Goal: Transaction & Acquisition: Book appointment/travel/reservation

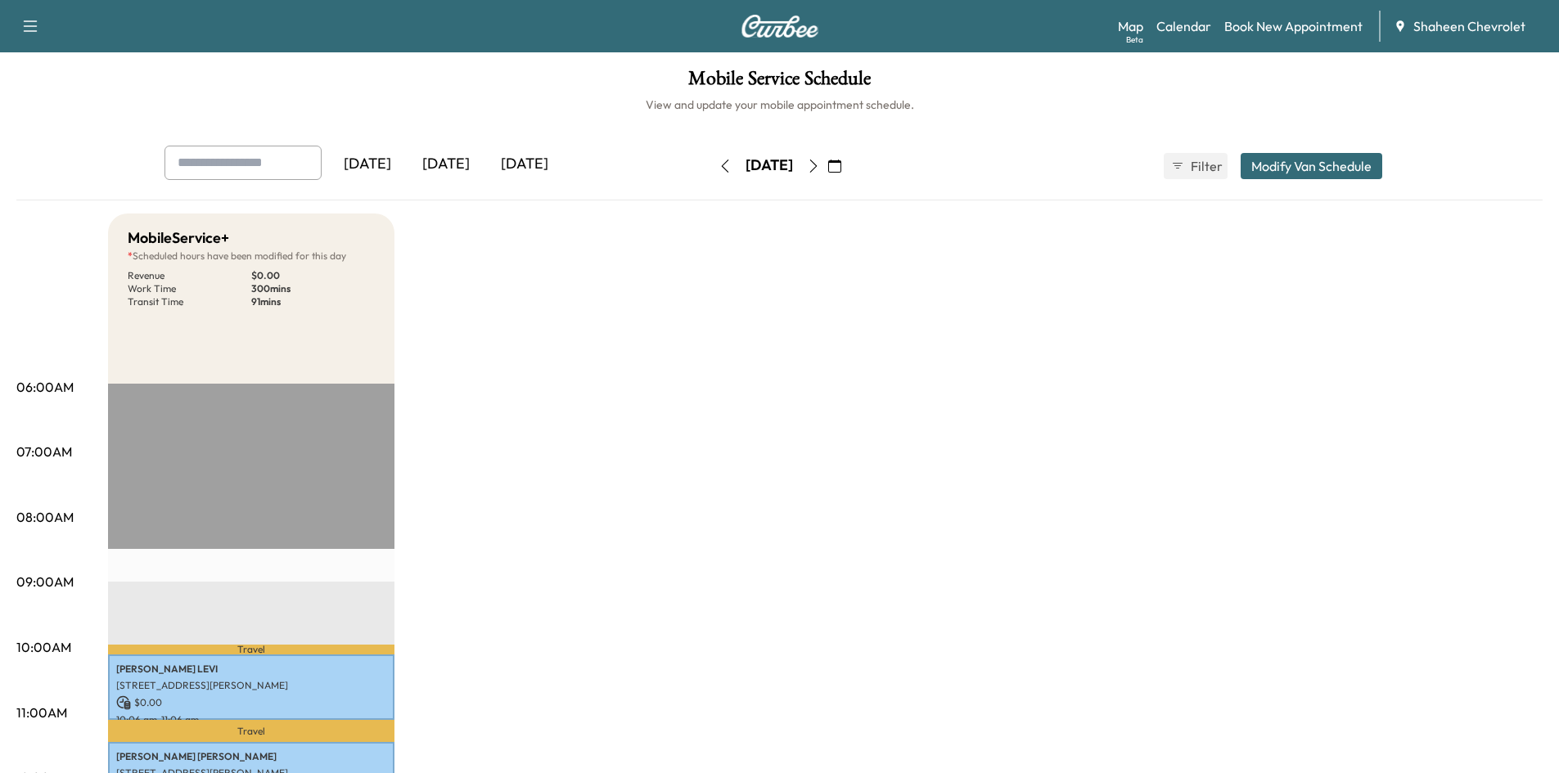
click at [820, 169] on icon "button" at bounding box center [813, 166] width 13 height 13
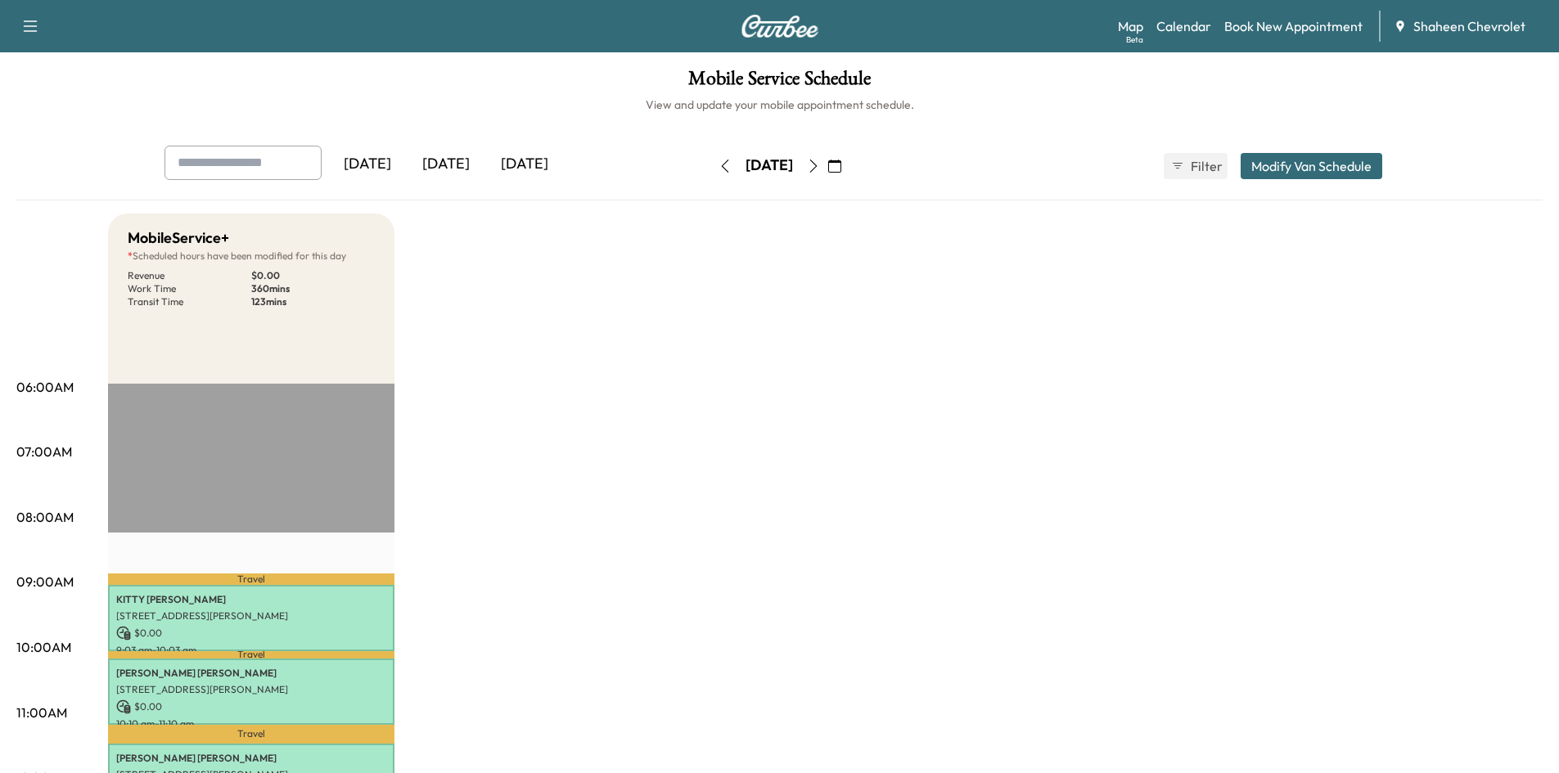
click at [817, 167] on icon "button" at bounding box center [812, 166] width 7 height 13
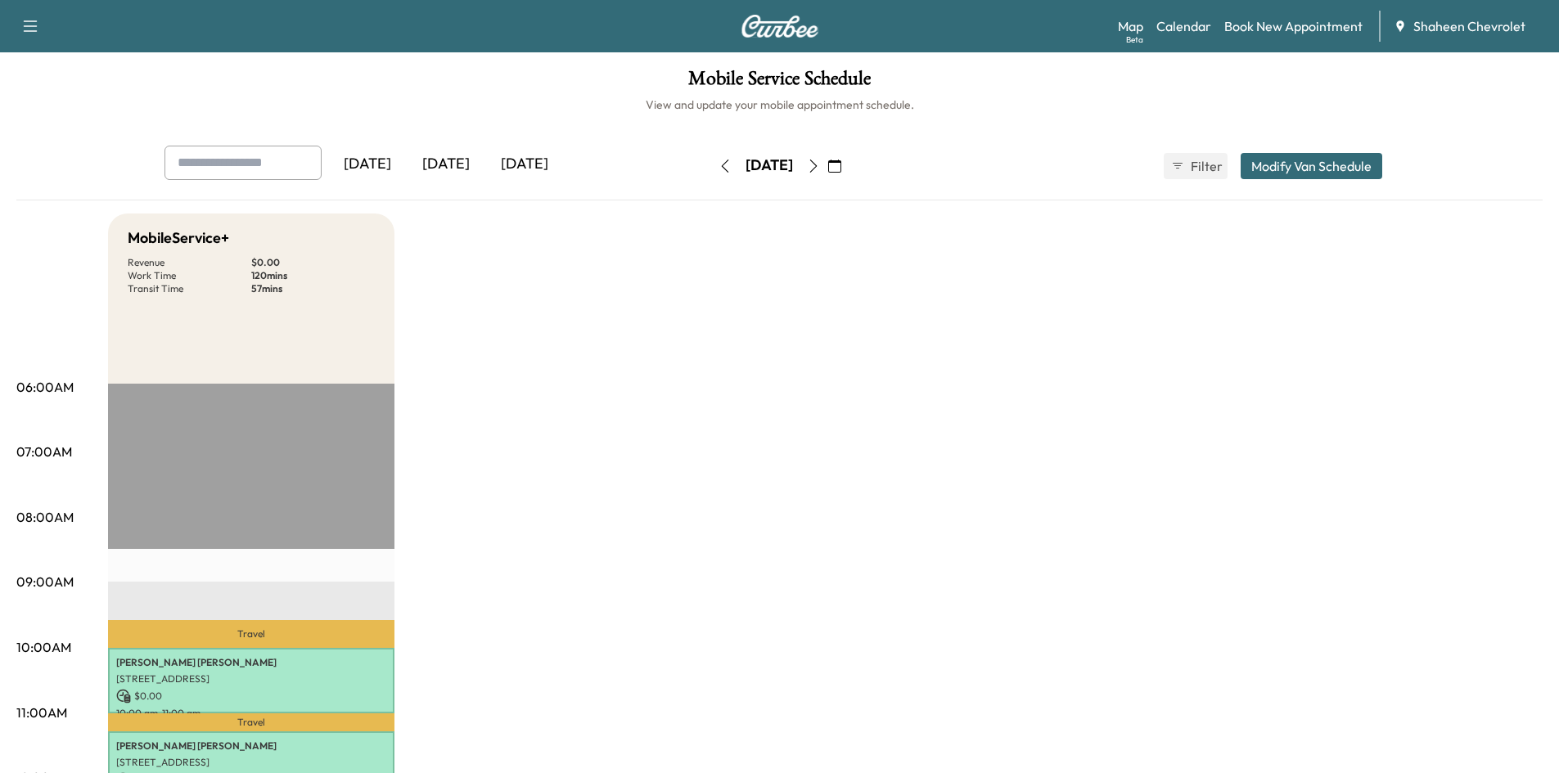
click at [820, 170] on icon "button" at bounding box center [813, 166] width 13 height 13
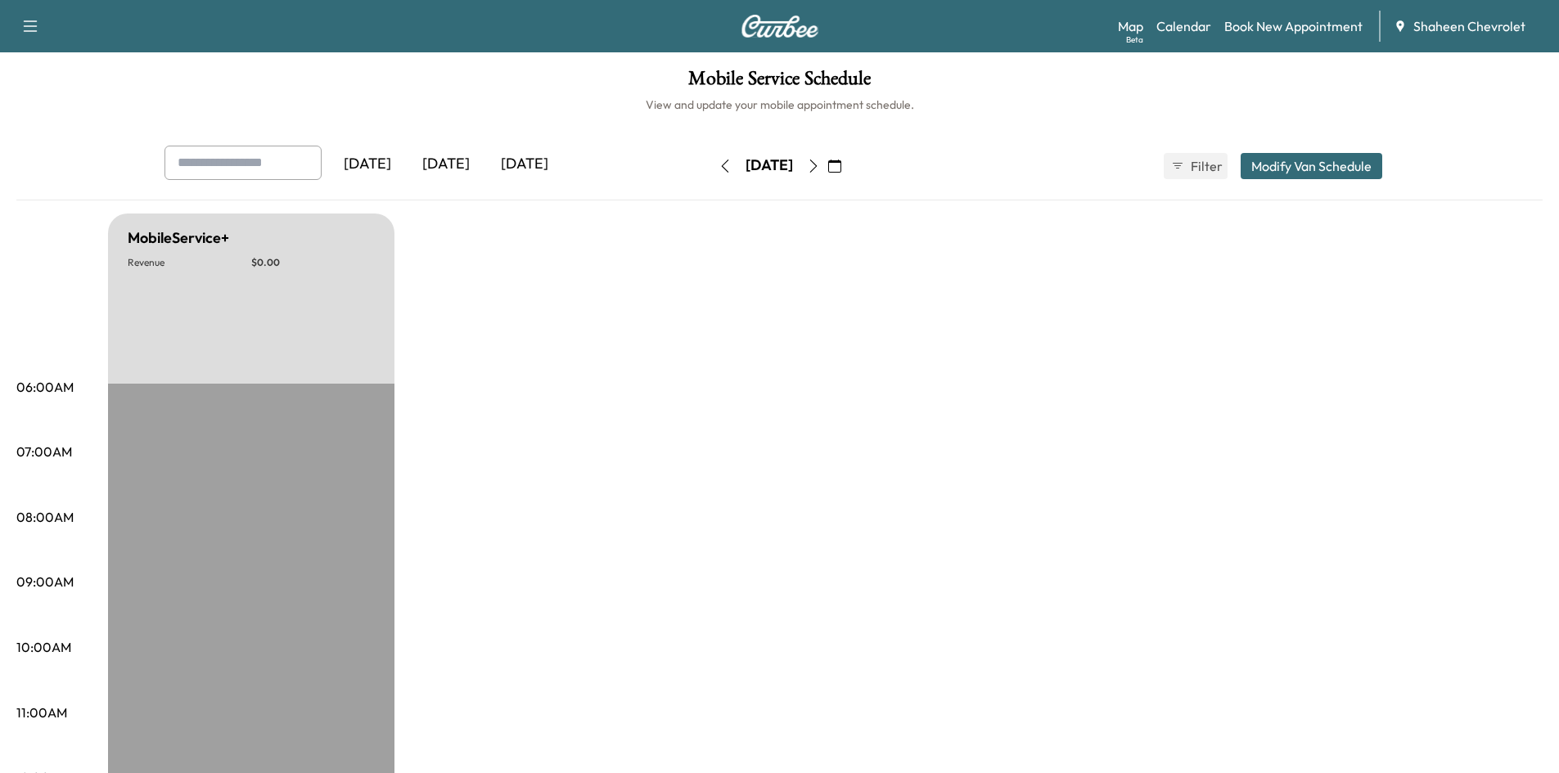
click at [820, 166] on icon "button" at bounding box center [813, 166] width 13 height 13
click at [820, 169] on icon "button" at bounding box center [813, 166] width 13 height 13
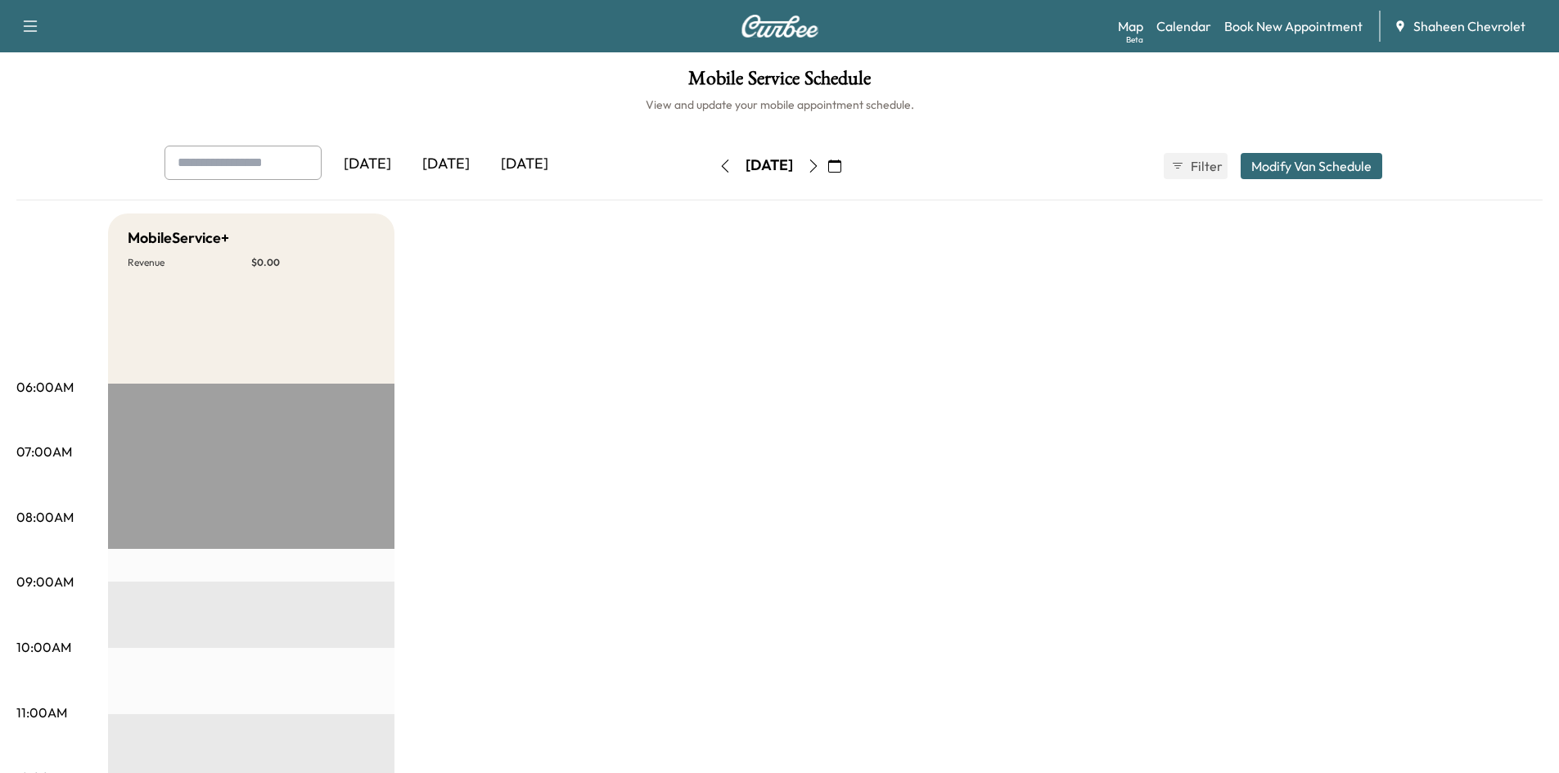
click at [820, 164] on icon "button" at bounding box center [813, 166] width 13 height 13
click at [820, 166] on icon "button" at bounding box center [813, 166] width 13 height 13
click at [1274, 26] on link "Book New Appointment" at bounding box center [1293, 26] width 138 height 20
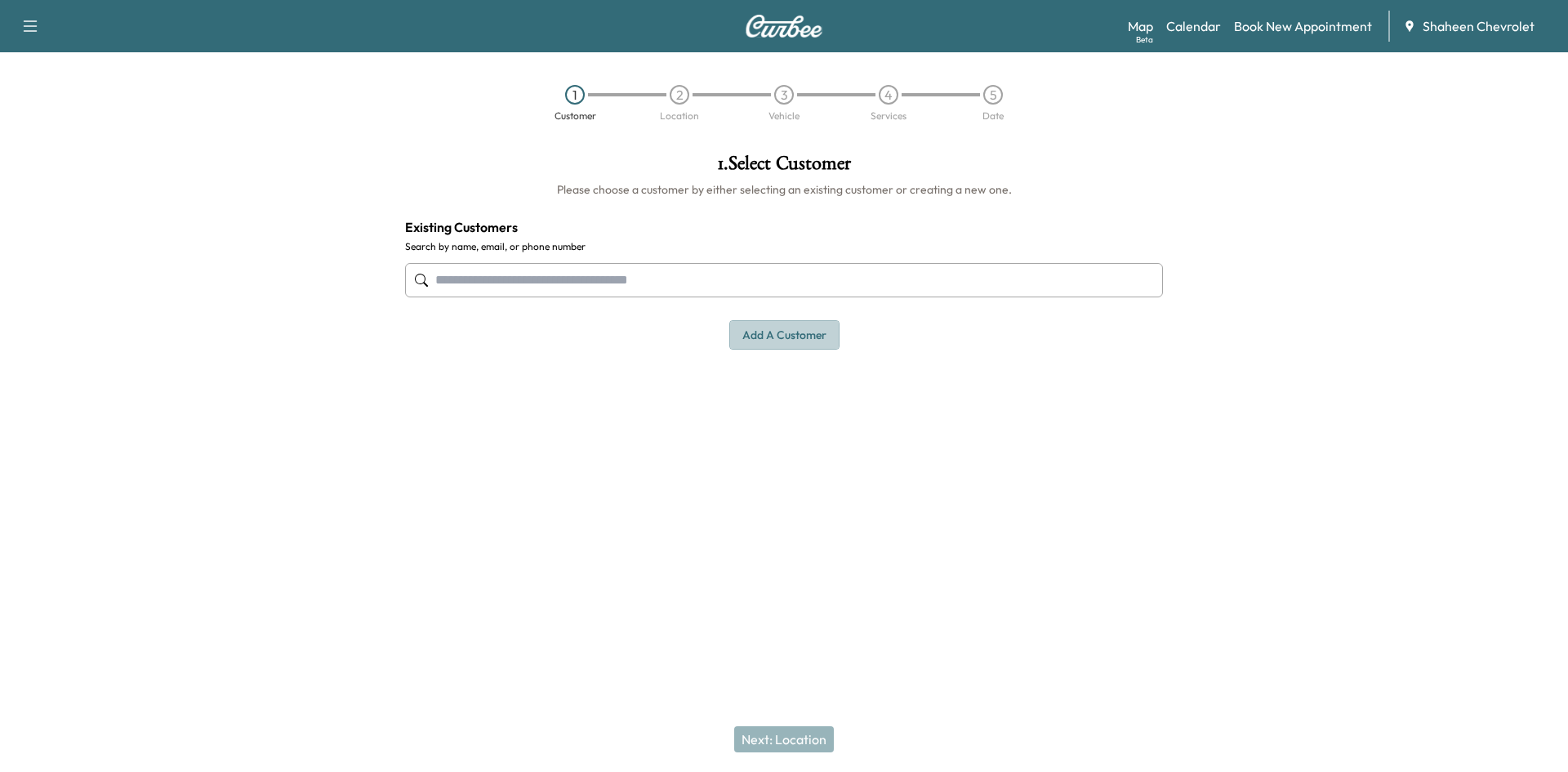
click at [796, 338] on button "Add a customer" at bounding box center [784, 336] width 110 height 30
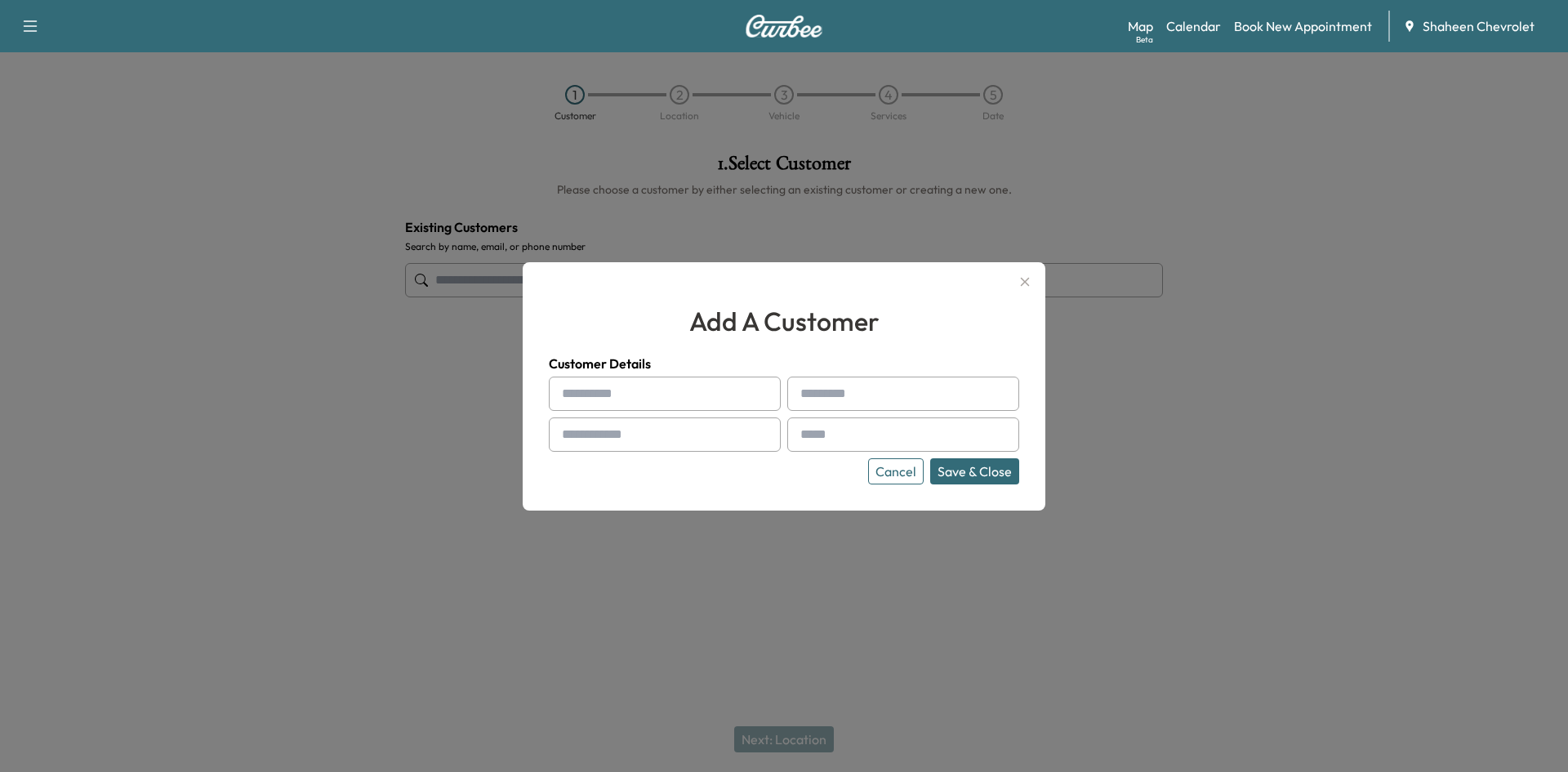
click at [637, 405] on input "text" at bounding box center [665, 393] width 232 height 34
click at [600, 397] on input "******" at bounding box center [665, 393] width 232 height 34
type input "*******"
click at [877, 407] on input "text" at bounding box center [903, 393] width 232 height 34
type input "*******"
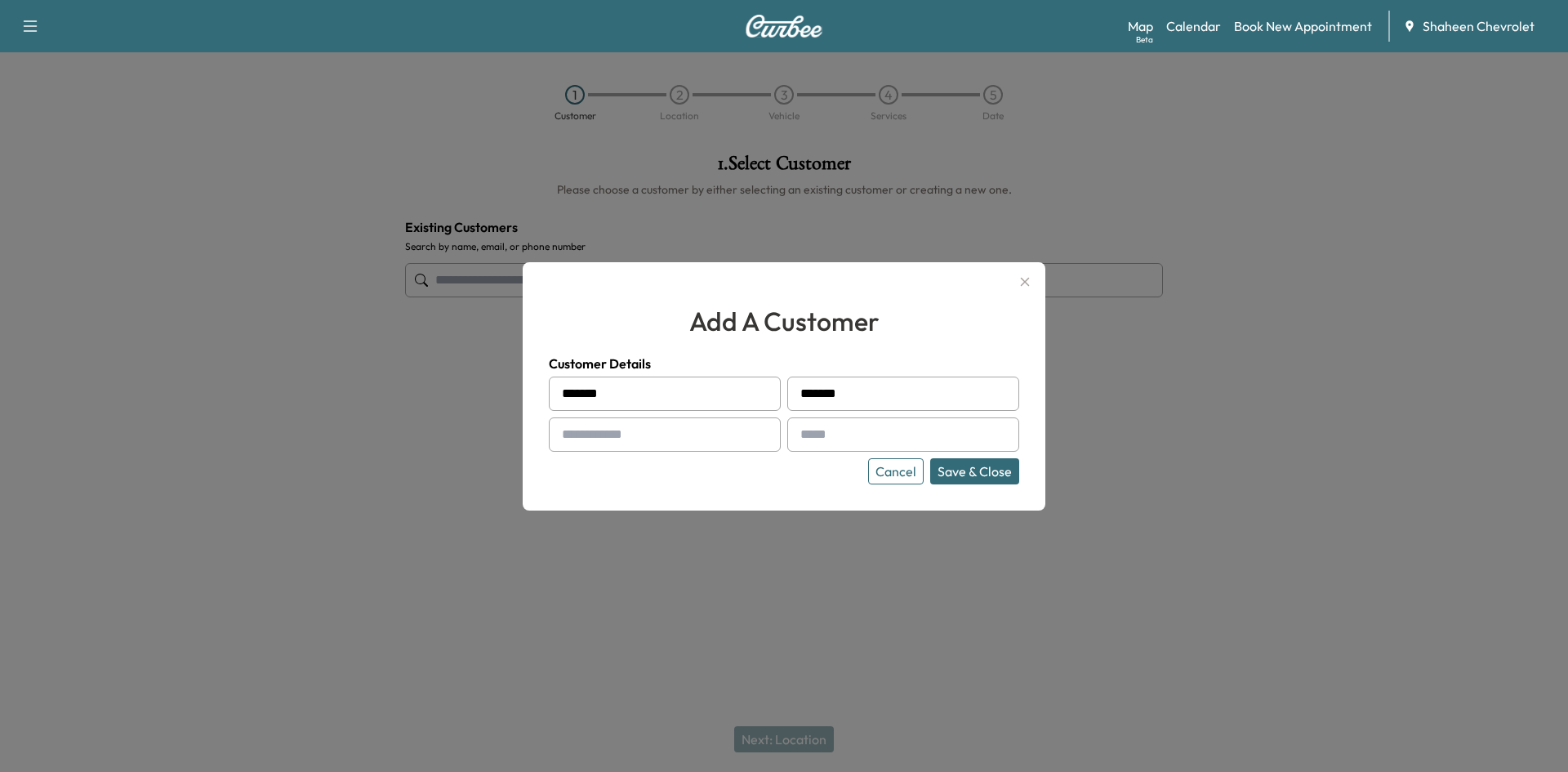
click at [659, 426] on input "text" at bounding box center [665, 434] width 232 height 34
type input "**********"
click at [853, 445] on input "text" at bounding box center [903, 434] width 232 height 34
type input "**********"
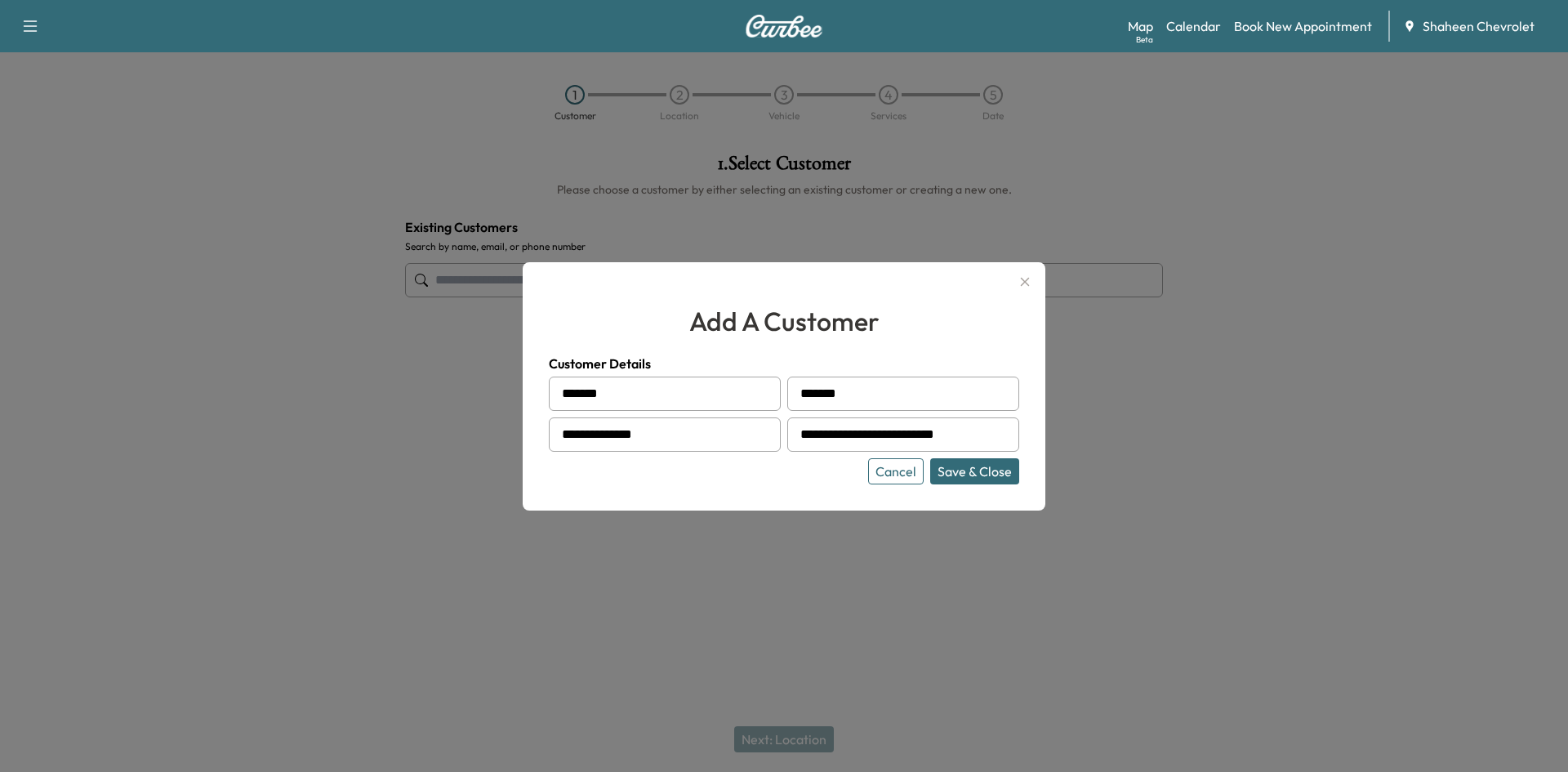
click at [945, 465] on button "Save & Close" at bounding box center [974, 471] width 89 height 26
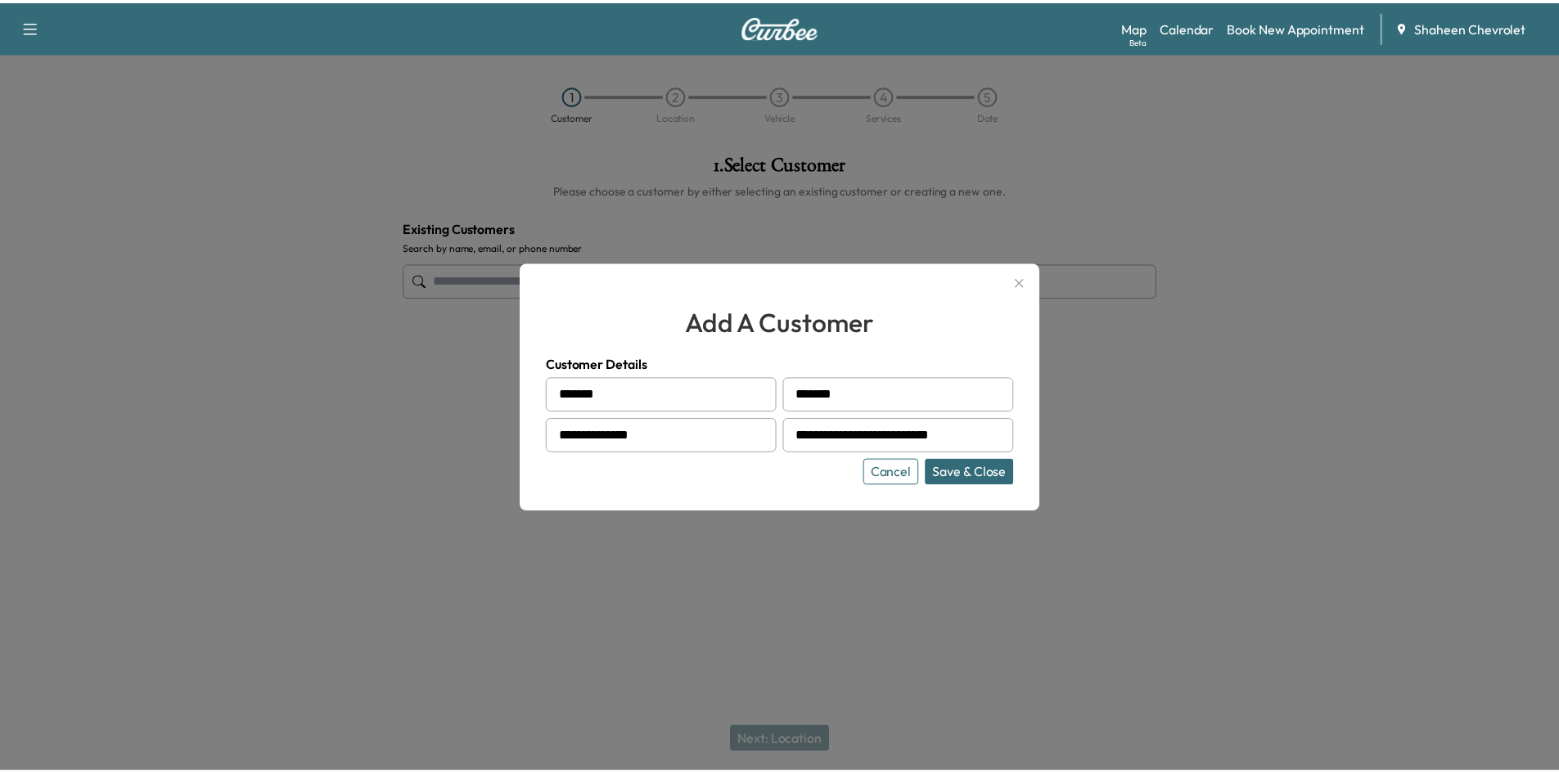
scroll to position [0, 0]
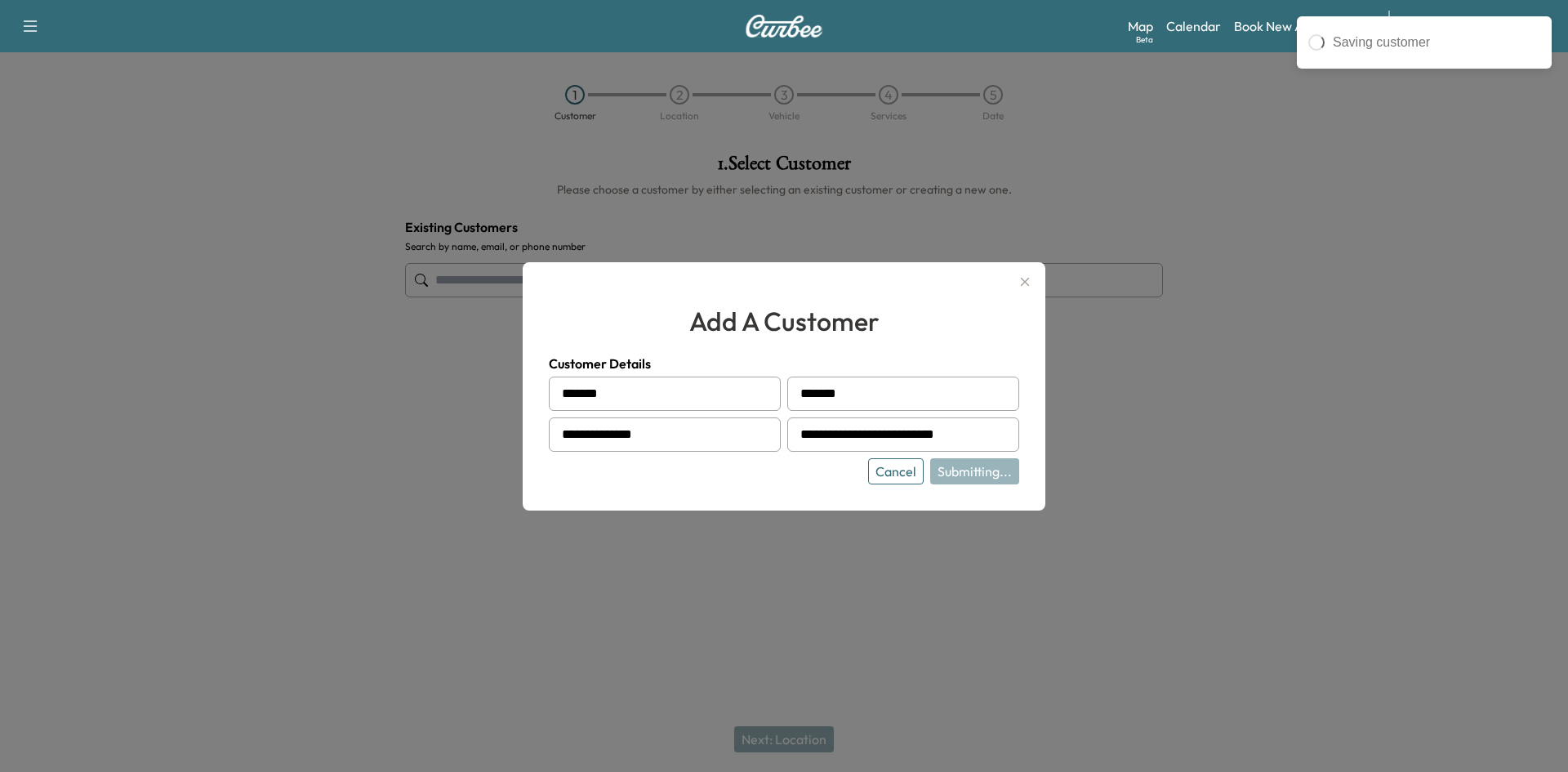
type input "**********"
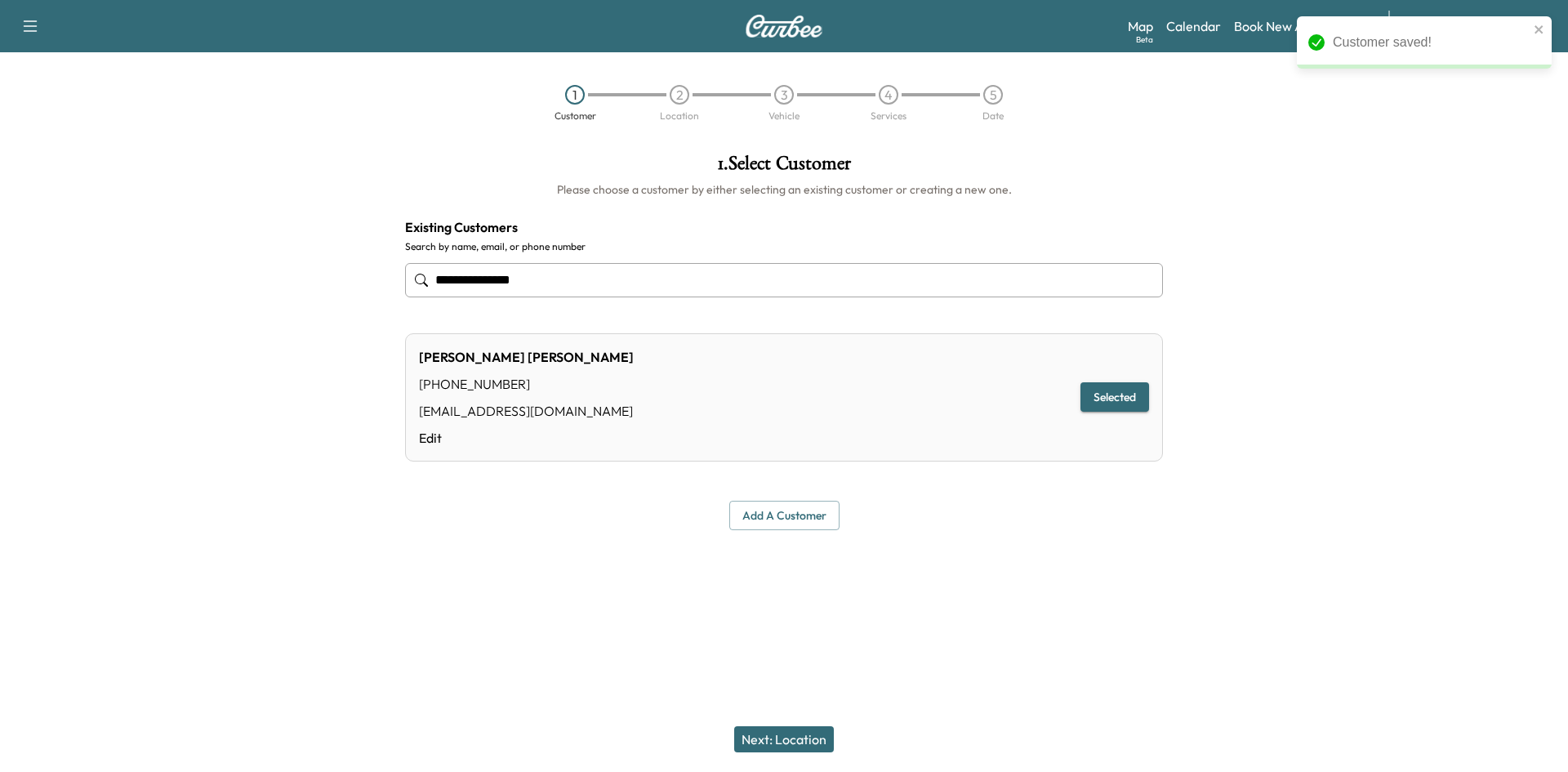
click at [798, 738] on button "Next: Location" at bounding box center [784, 740] width 100 height 26
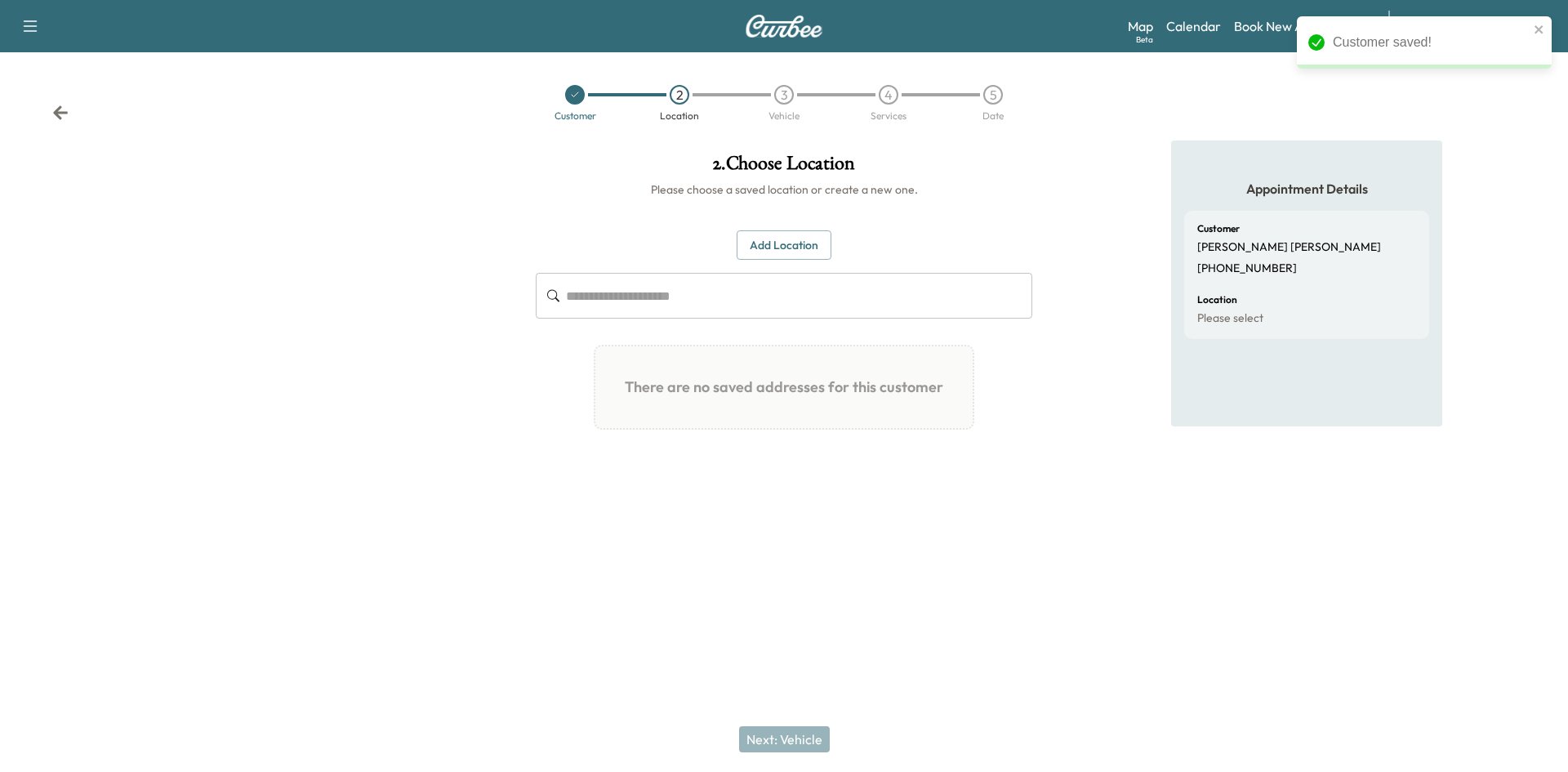
click at [763, 251] on button "Add Location" at bounding box center [784, 246] width 95 height 30
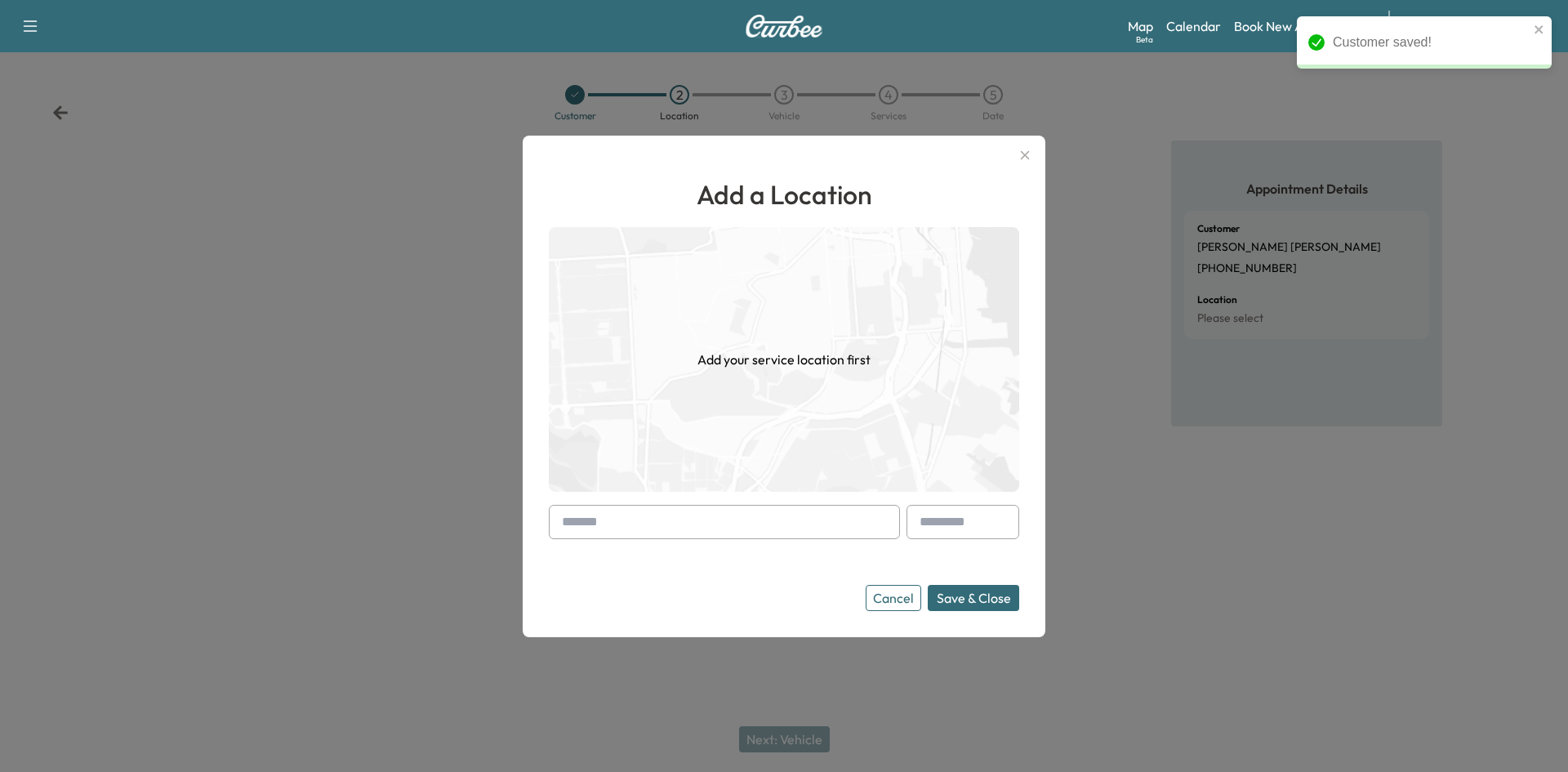
click at [700, 528] on input "text" at bounding box center [725, 522] width 351 height 34
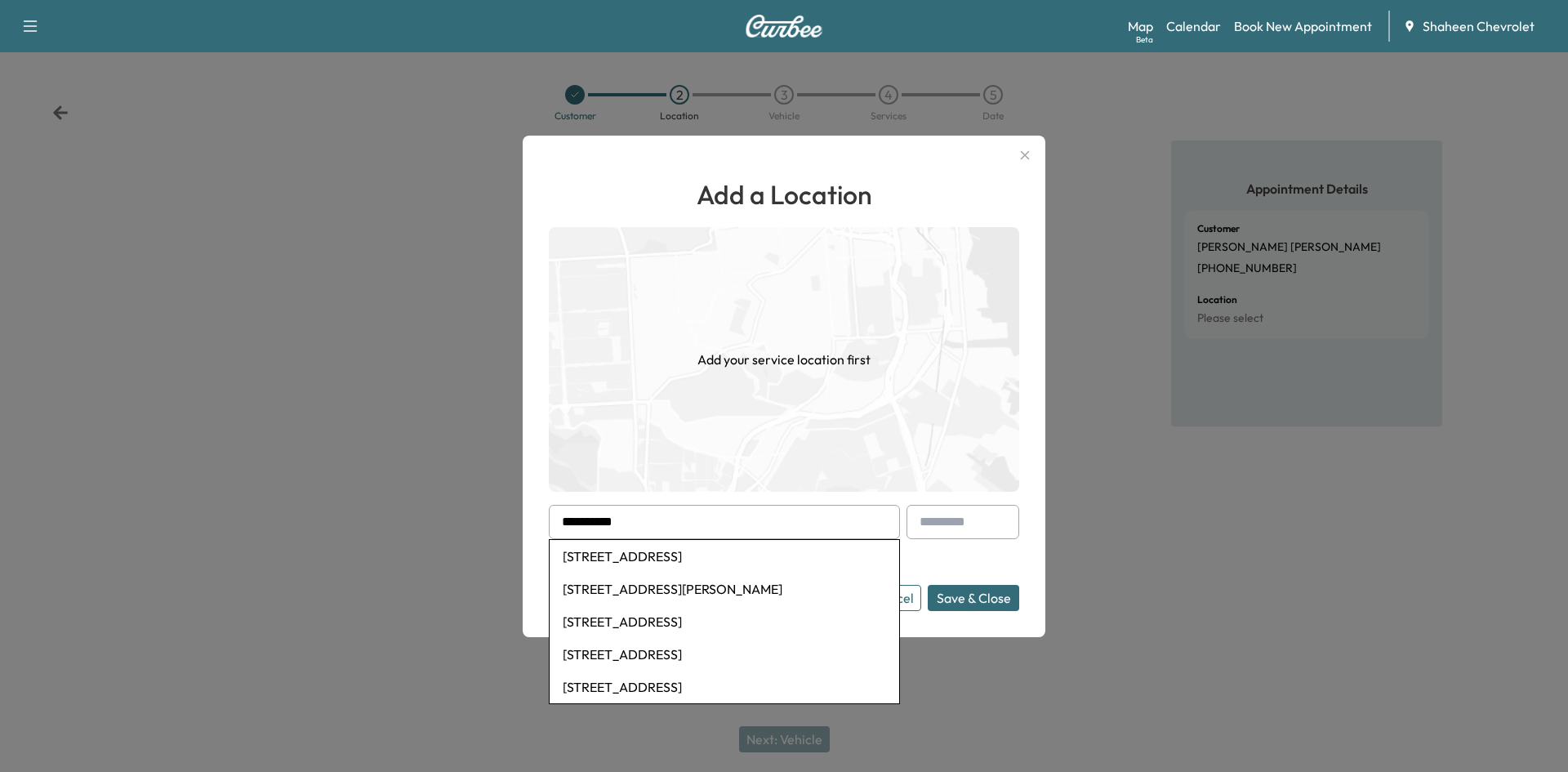
click at [689, 689] on li "[STREET_ADDRESS]" at bounding box center [725, 687] width 349 height 33
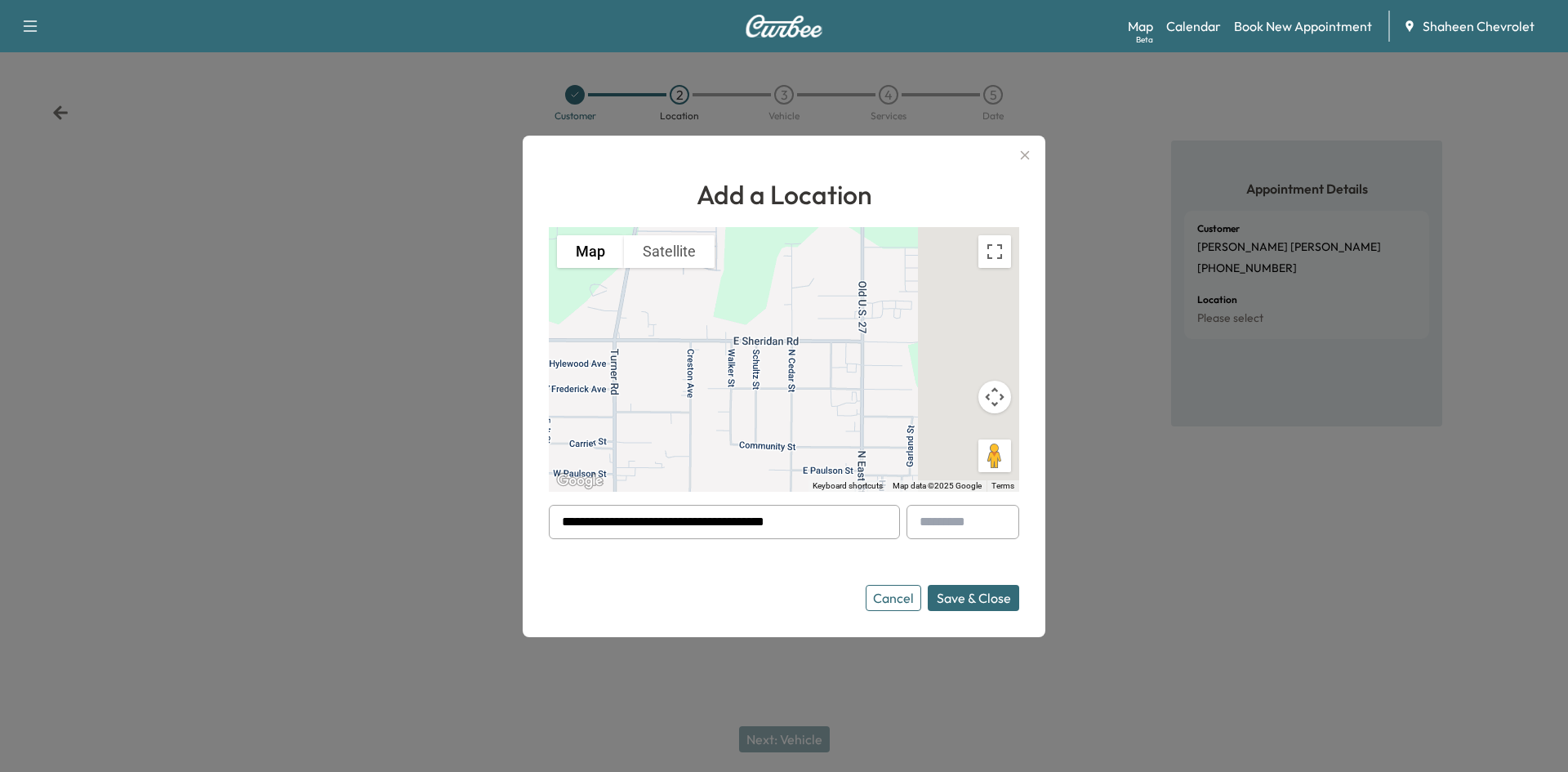
drag, startPoint x: 634, startPoint y: 521, endPoint x: 590, endPoint y: 522, distance: 44.0
click at [590, 522] on input "**********" at bounding box center [725, 522] width 351 height 34
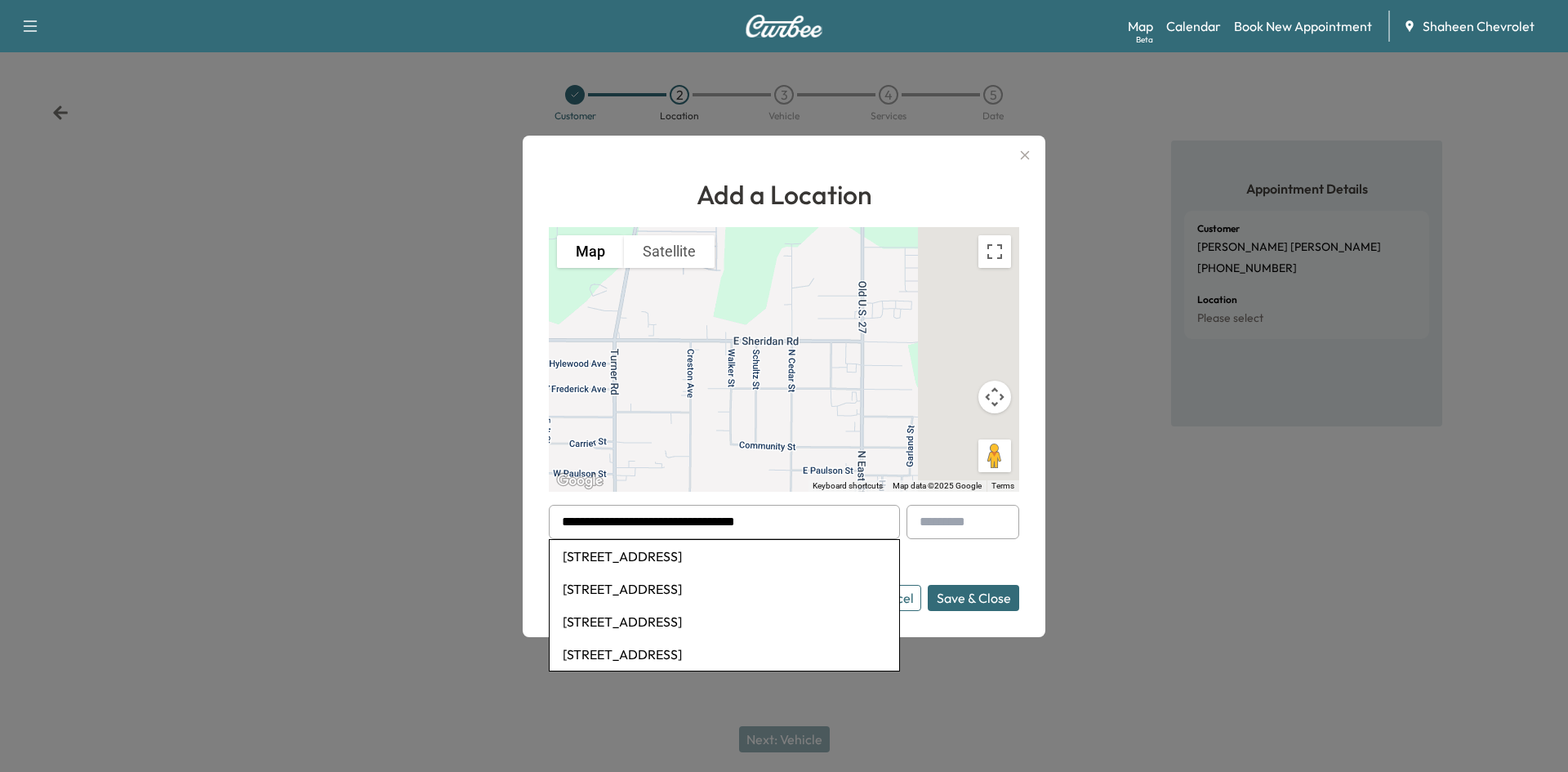
click at [740, 560] on li "[STREET_ADDRESS]" at bounding box center [725, 556] width 349 height 33
type input "**********"
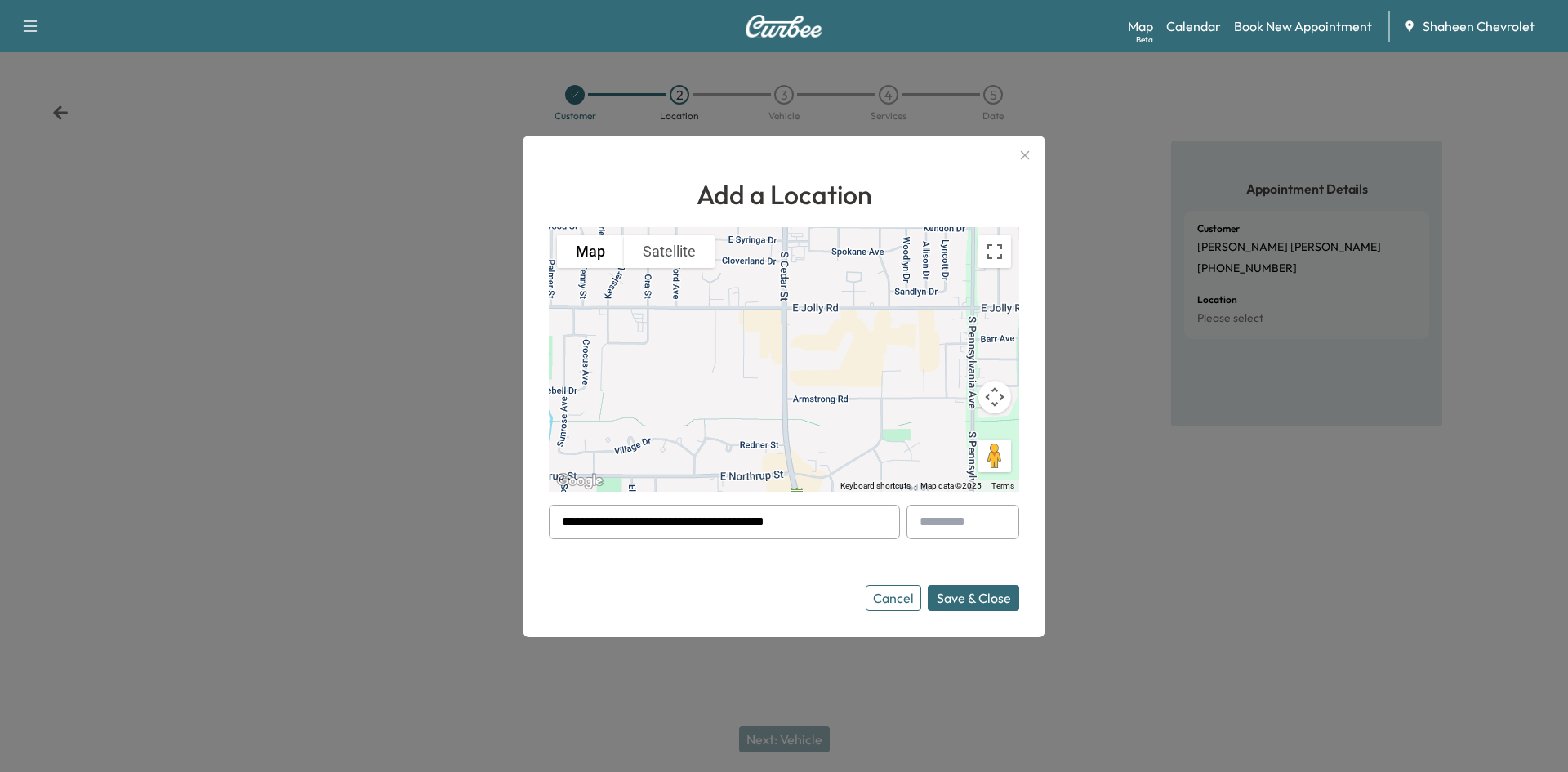
click at [965, 529] on input "text" at bounding box center [962, 522] width 113 height 34
type input "*"
click at [978, 605] on button "Save & Close" at bounding box center [974, 598] width 92 height 26
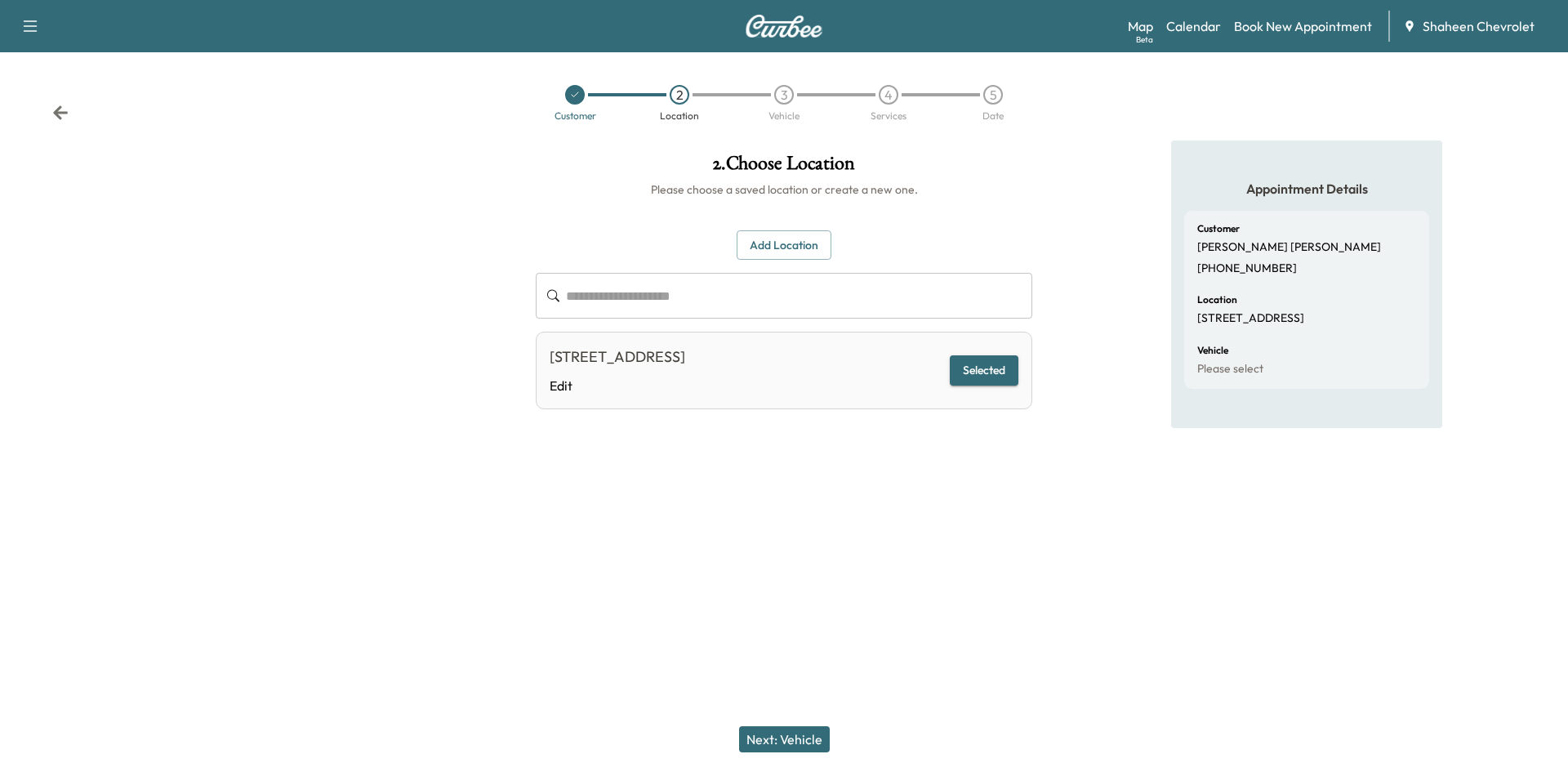
click at [771, 739] on button "Next: Vehicle" at bounding box center [784, 740] width 91 height 26
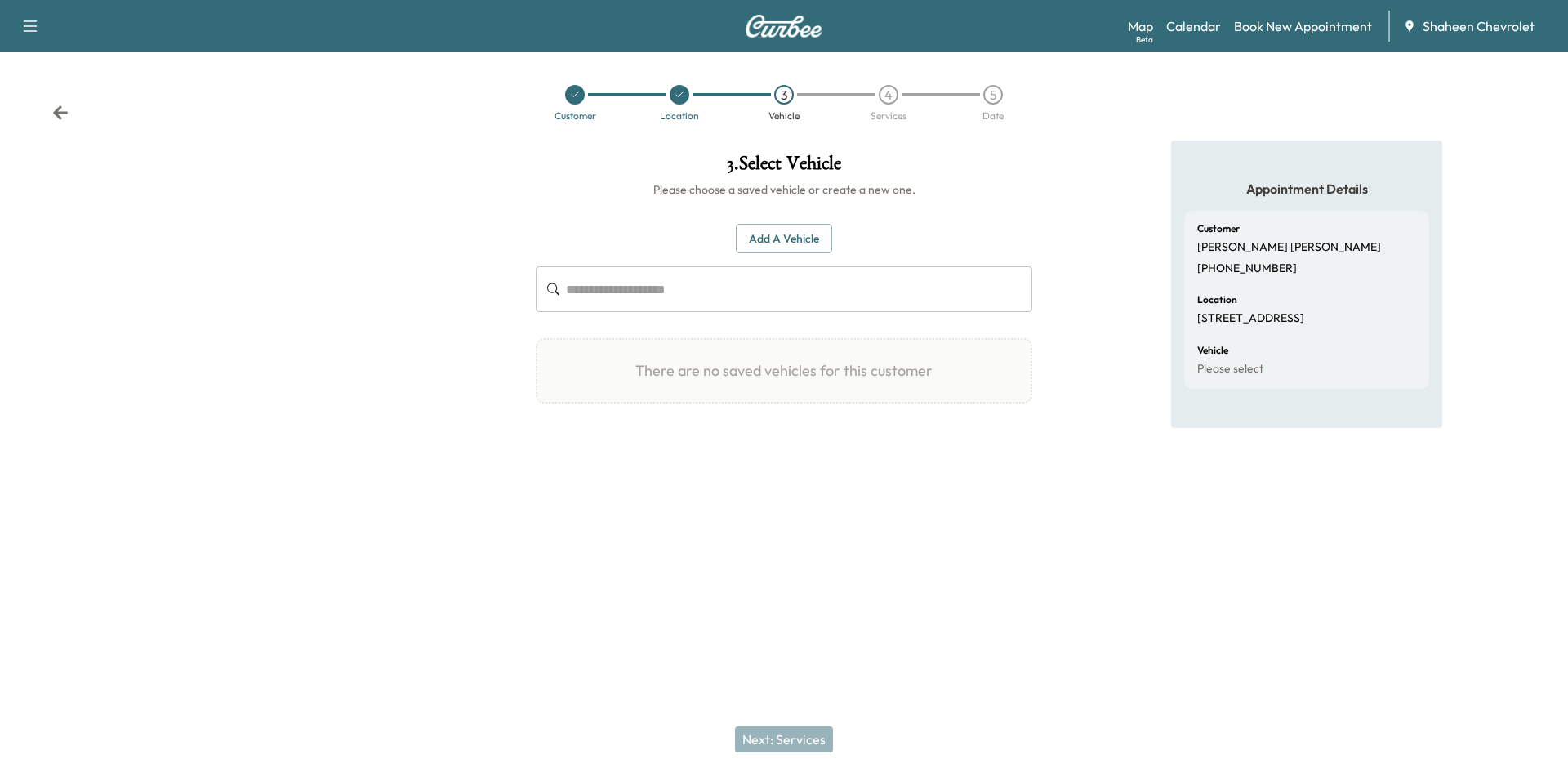
click at [811, 234] on button "Add a Vehicle" at bounding box center [784, 239] width 97 height 30
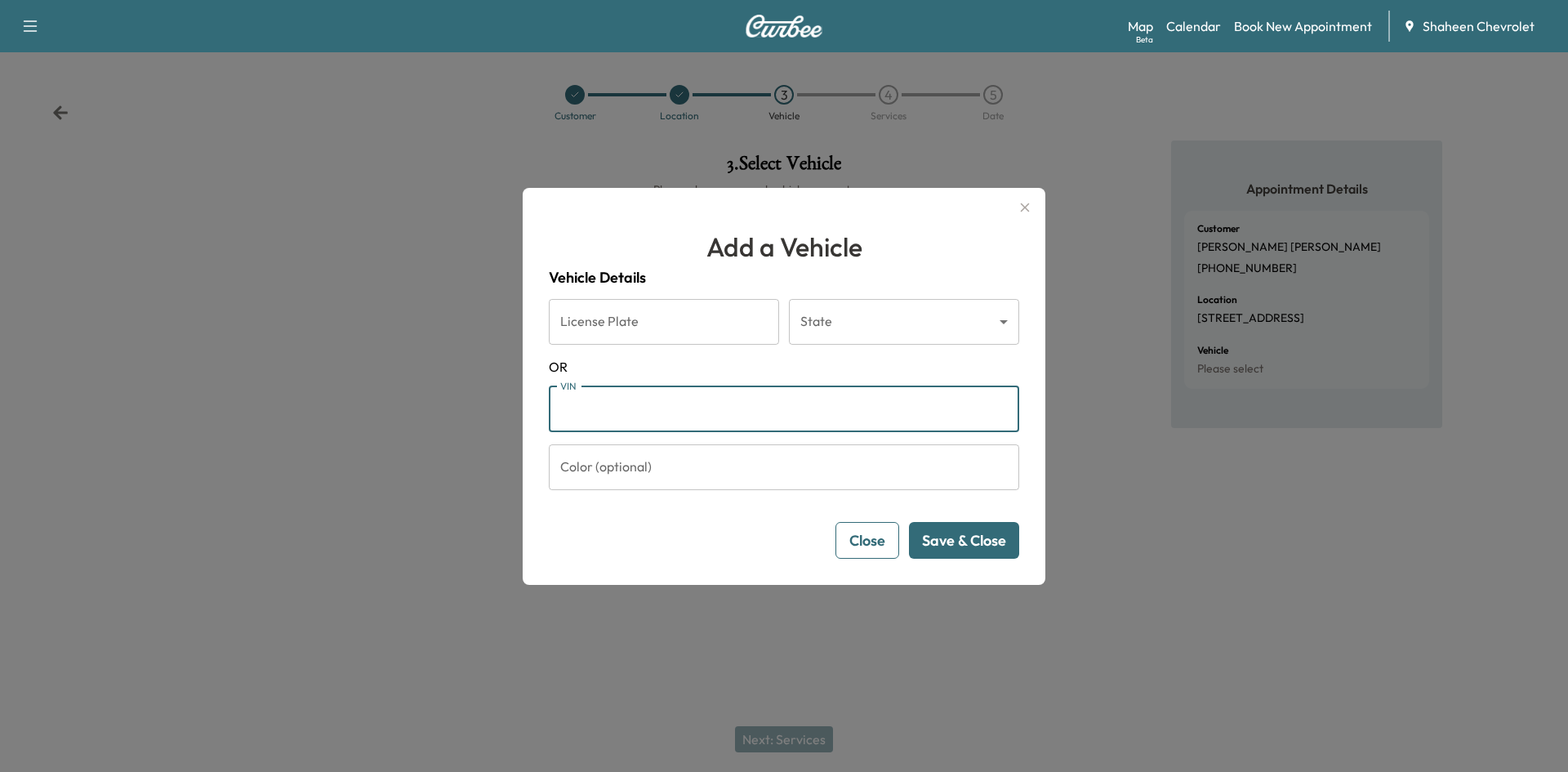
paste input "**********"
type input "**********"
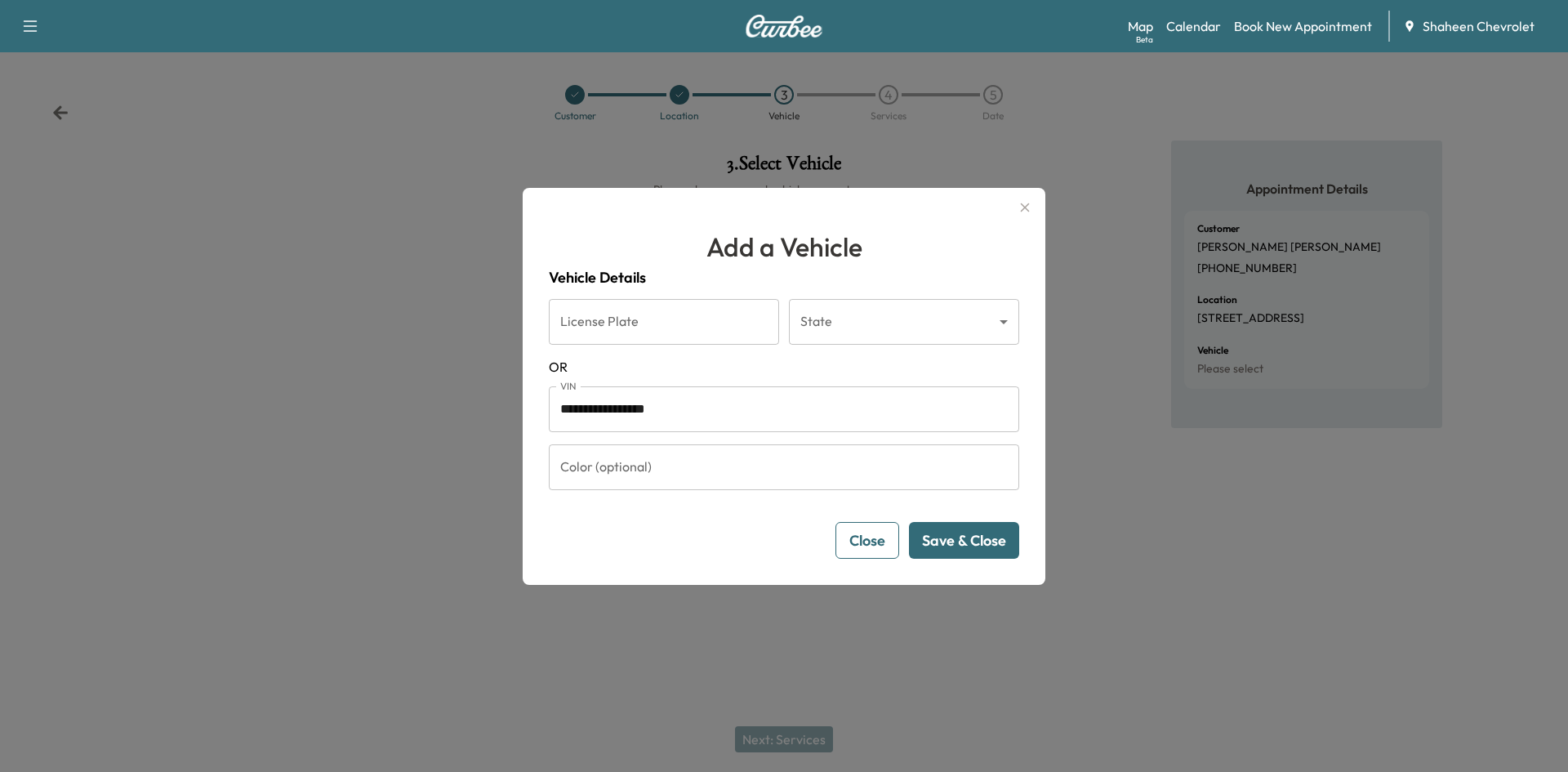
click at [955, 542] on button "Save & Close" at bounding box center [964, 540] width 110 height 37
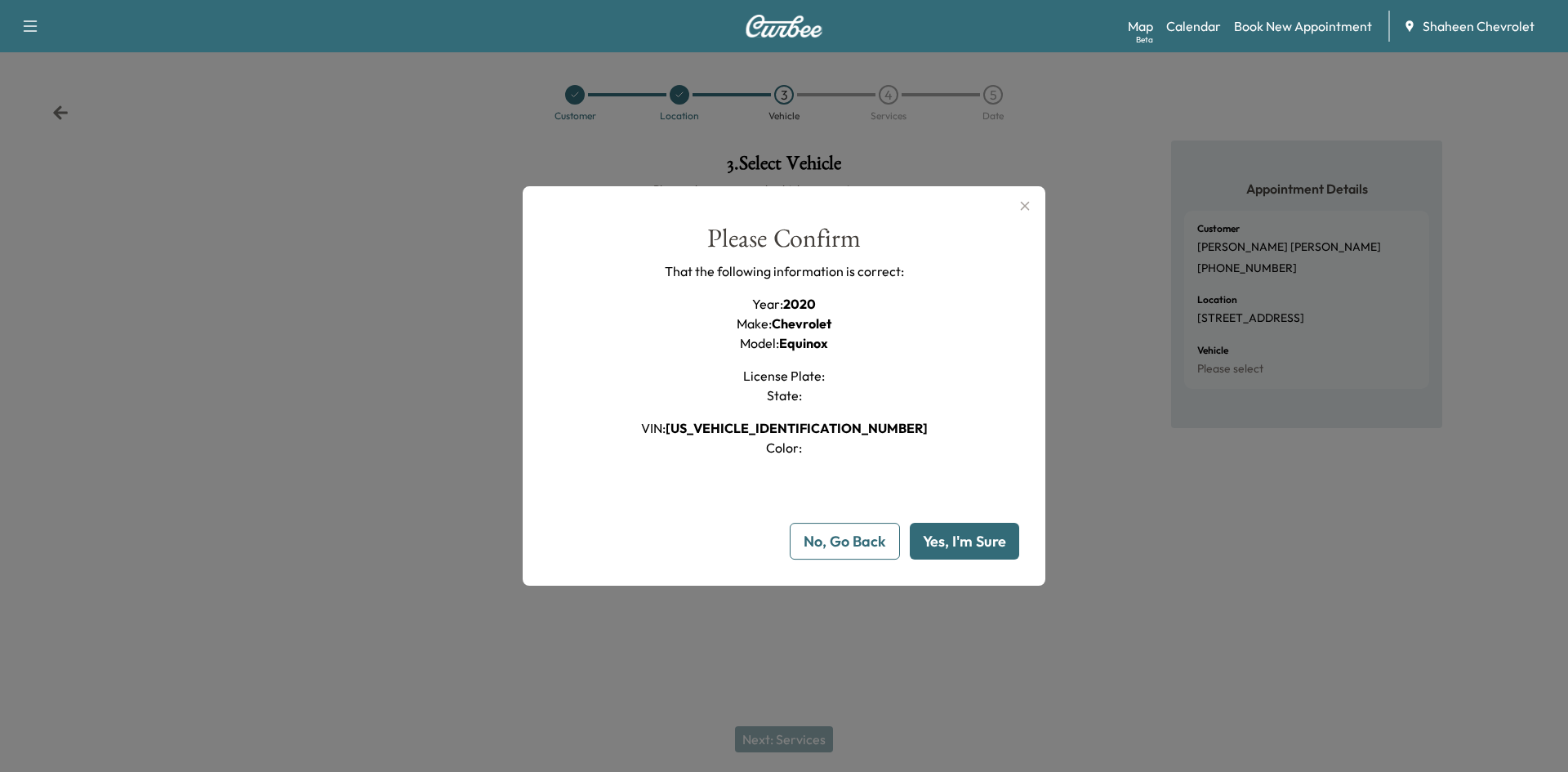
click at [989, 554] on button "Yes, I'm Sure" at bounding box center [965, 541] width 110 height 37
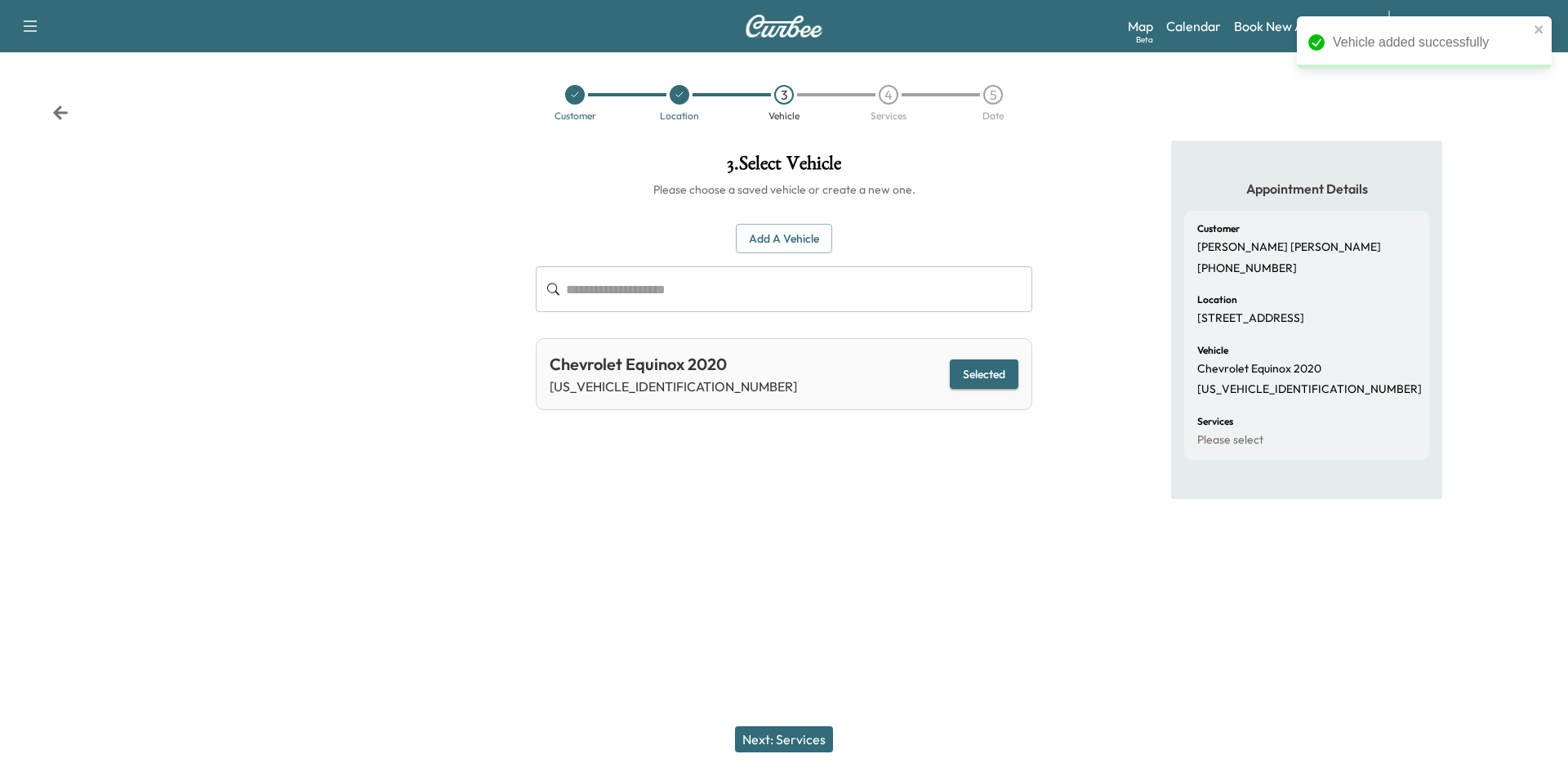
click at [789, 734] on button "Next: Services" at bounding box center [784, 740] width 98 height 26
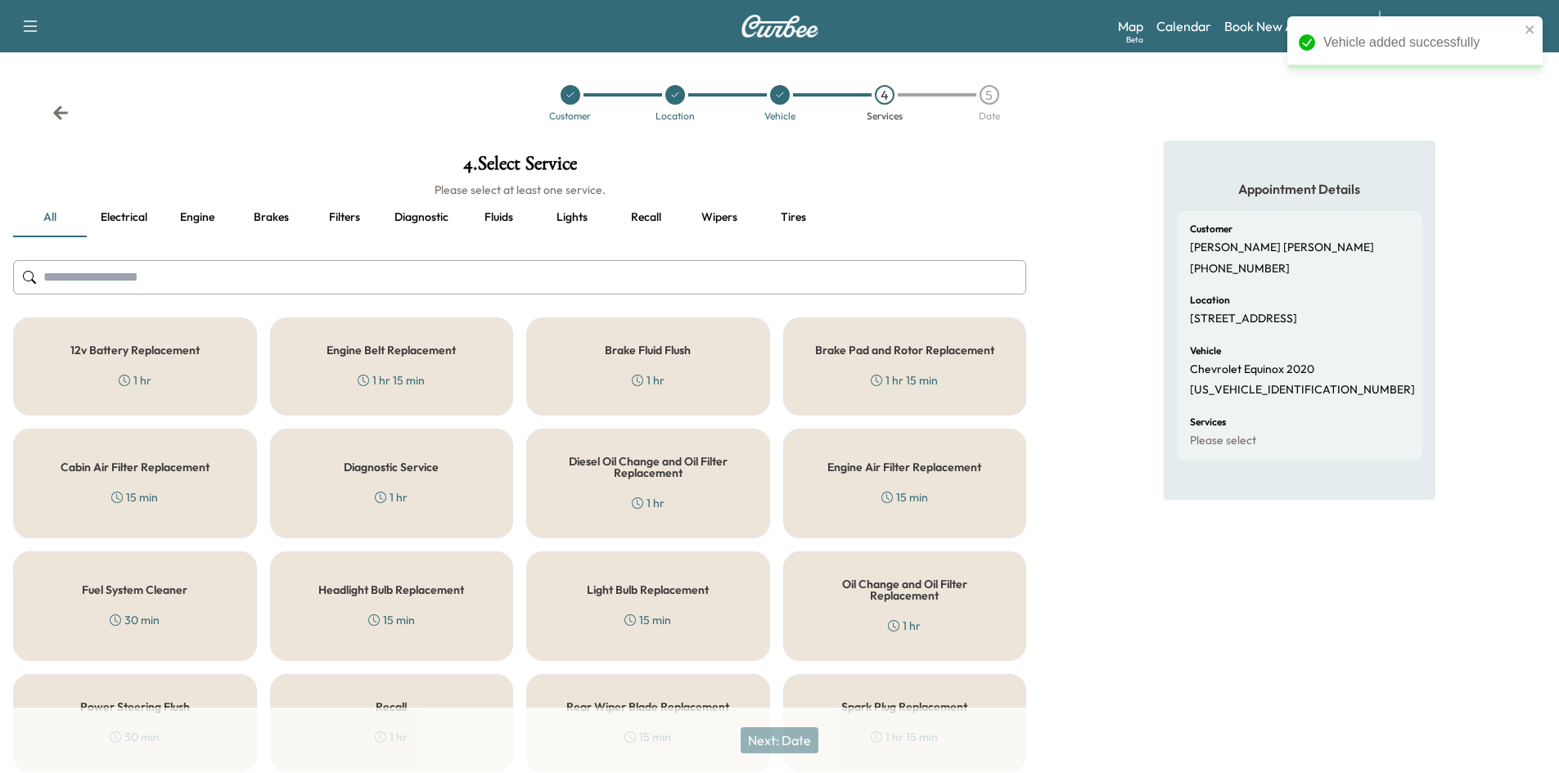
click at [323, 271] on input "text" at bounding box center [519, 277] width 1013 height 34
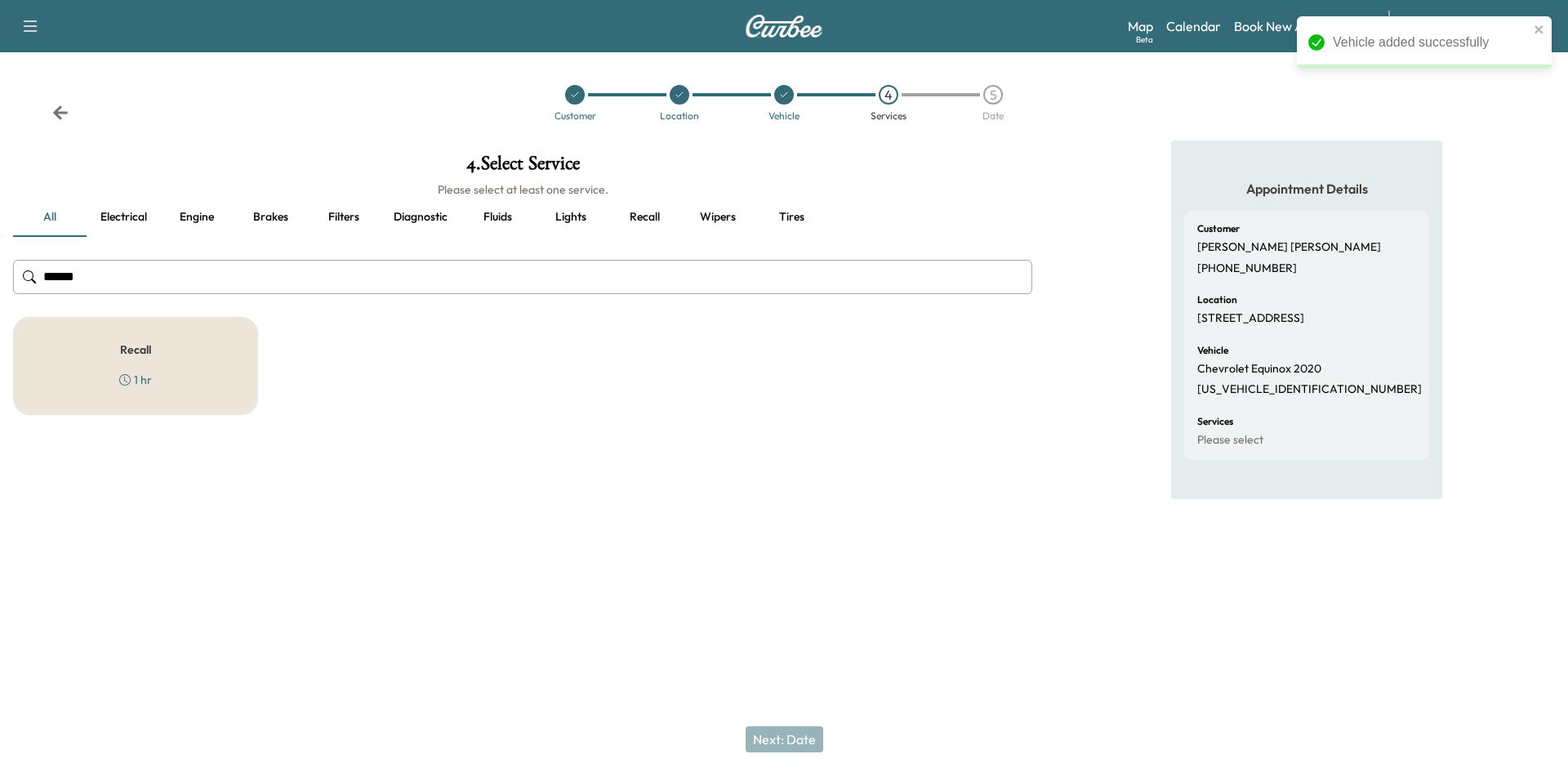
type input "******"
click at [203, 373] on div "Recall 1 hr" at bounding box center [136, 367] width 246 height 98
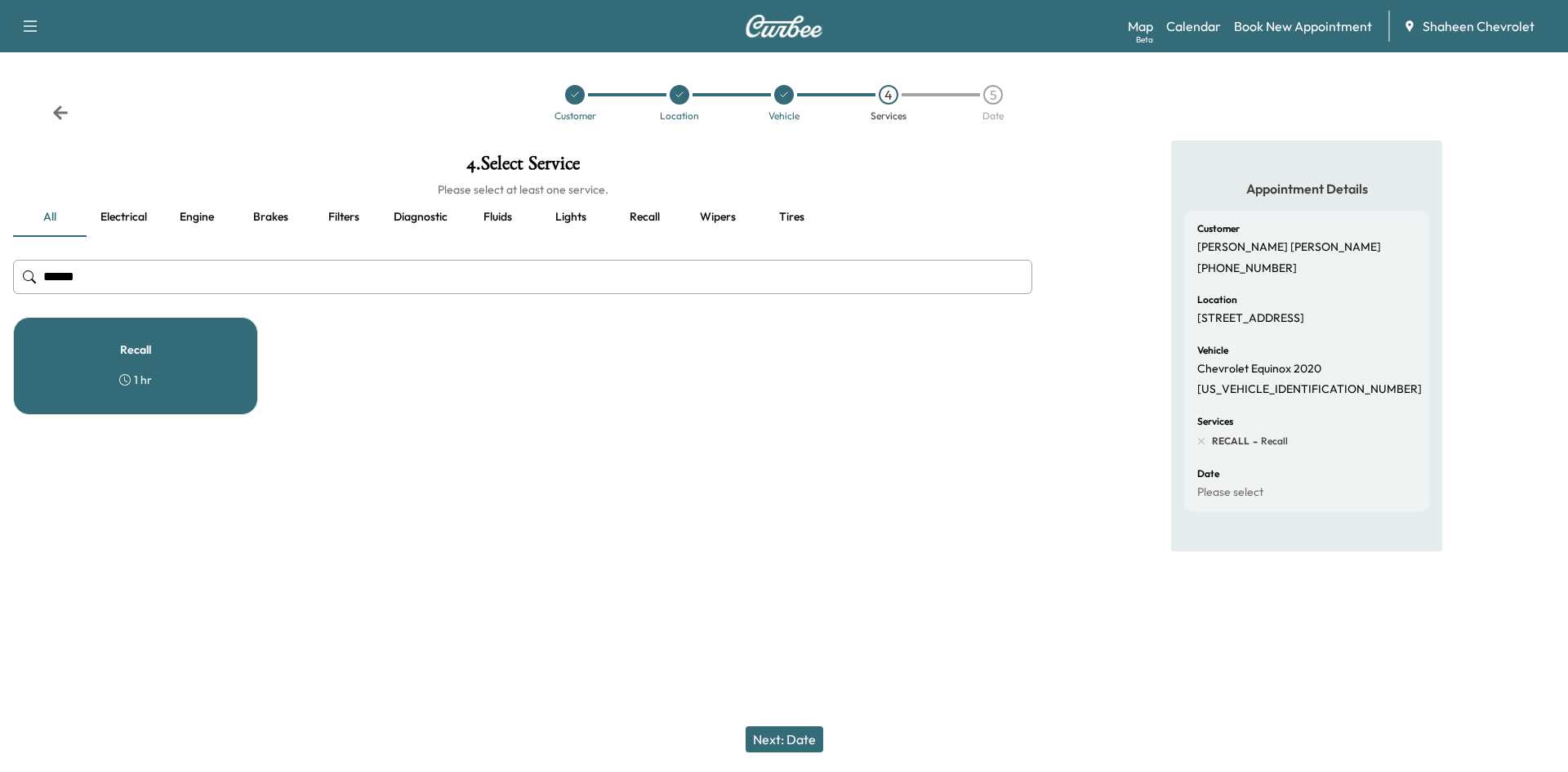
click at [807, 746] on button "Next: Date" at bounding box center [784, 740] width 78 height 26
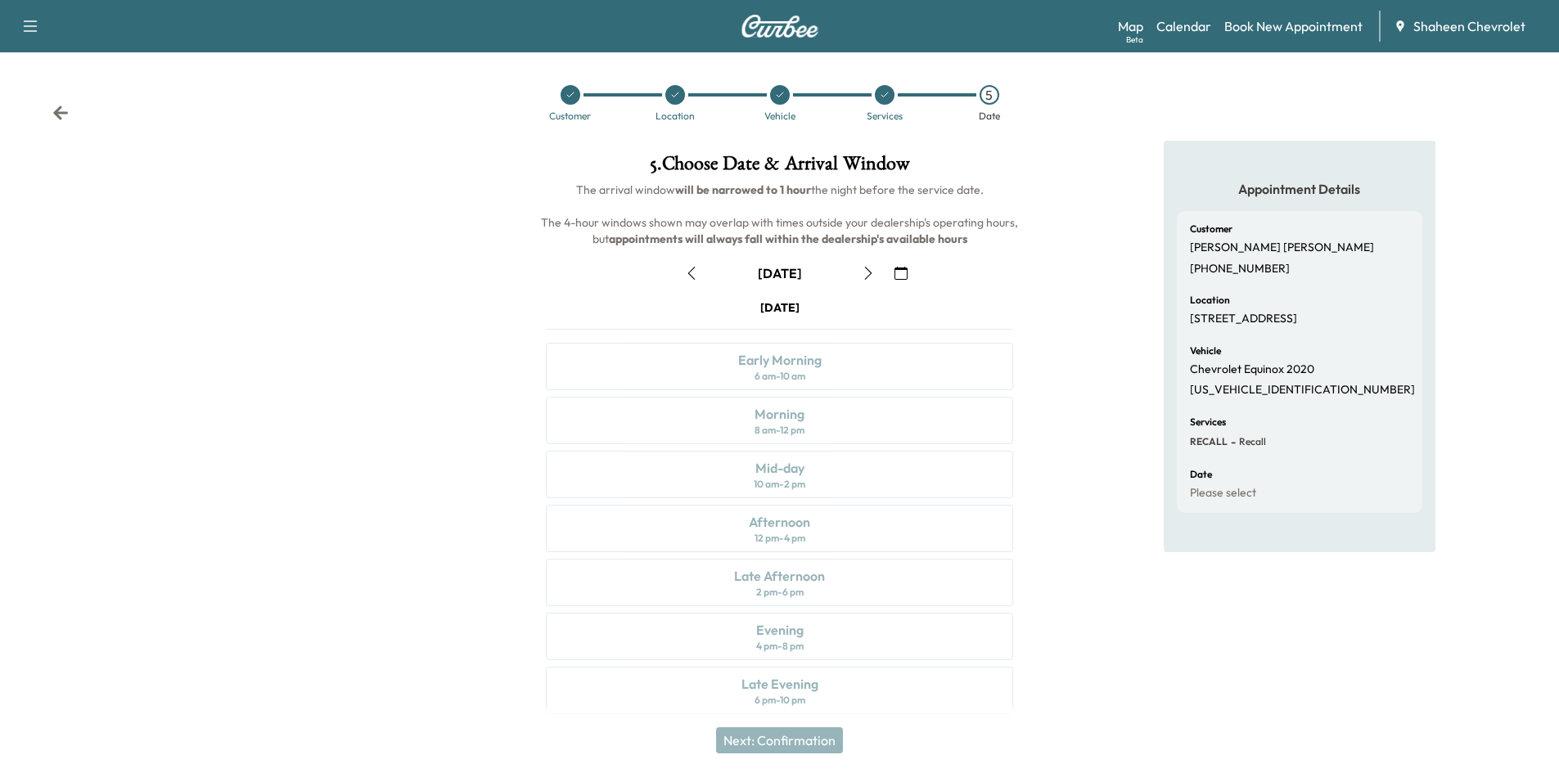
click at [872, 273] on icon "button" at bounding box center [868, 273] width 13 height 13
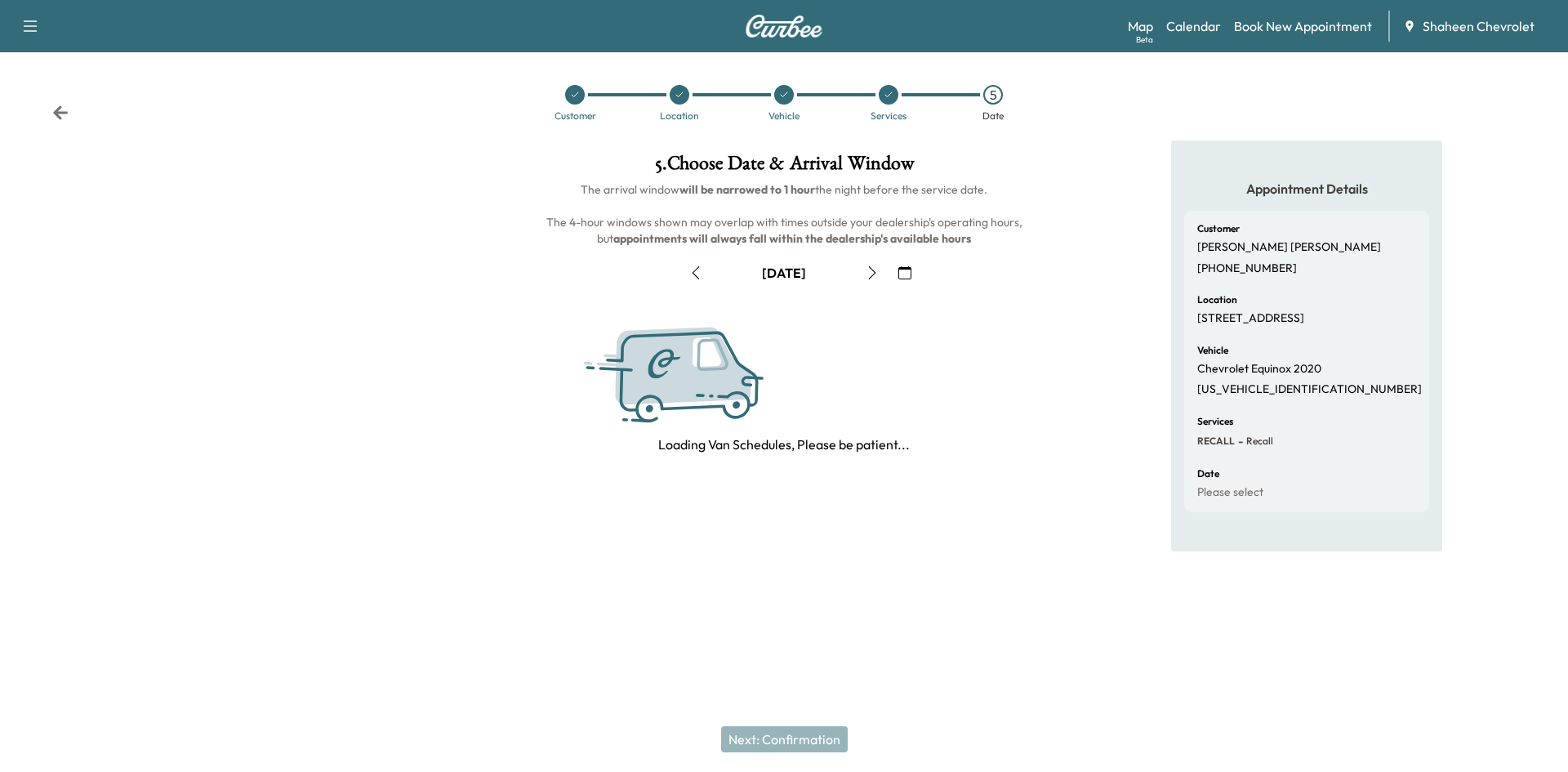
click at [870, 273] on icon "button" at bounding box center [871, 273] width 13 height 13
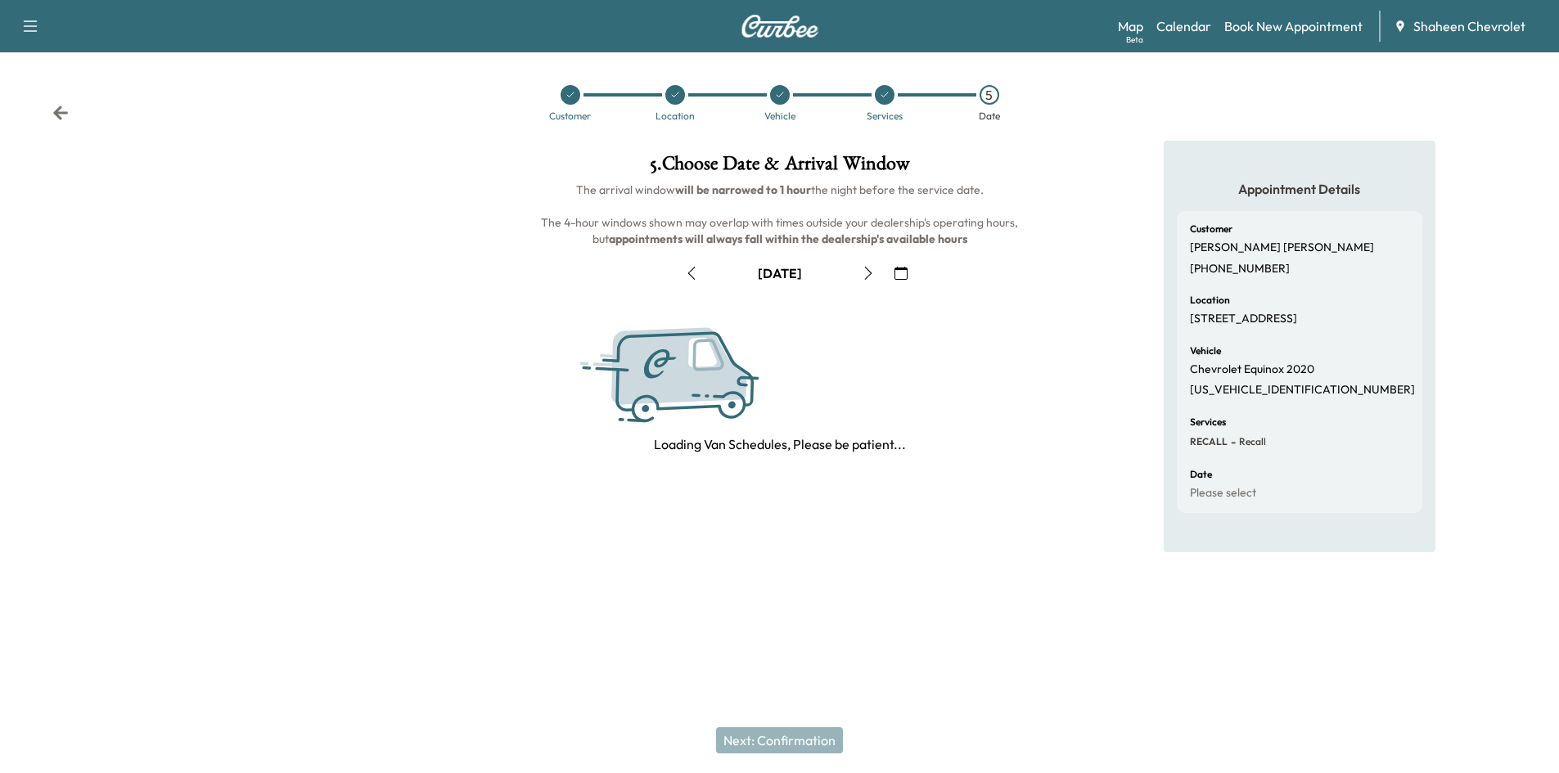
click at [872, 273] on icon "button" at bounding box center [868, 273] width 13 height 13
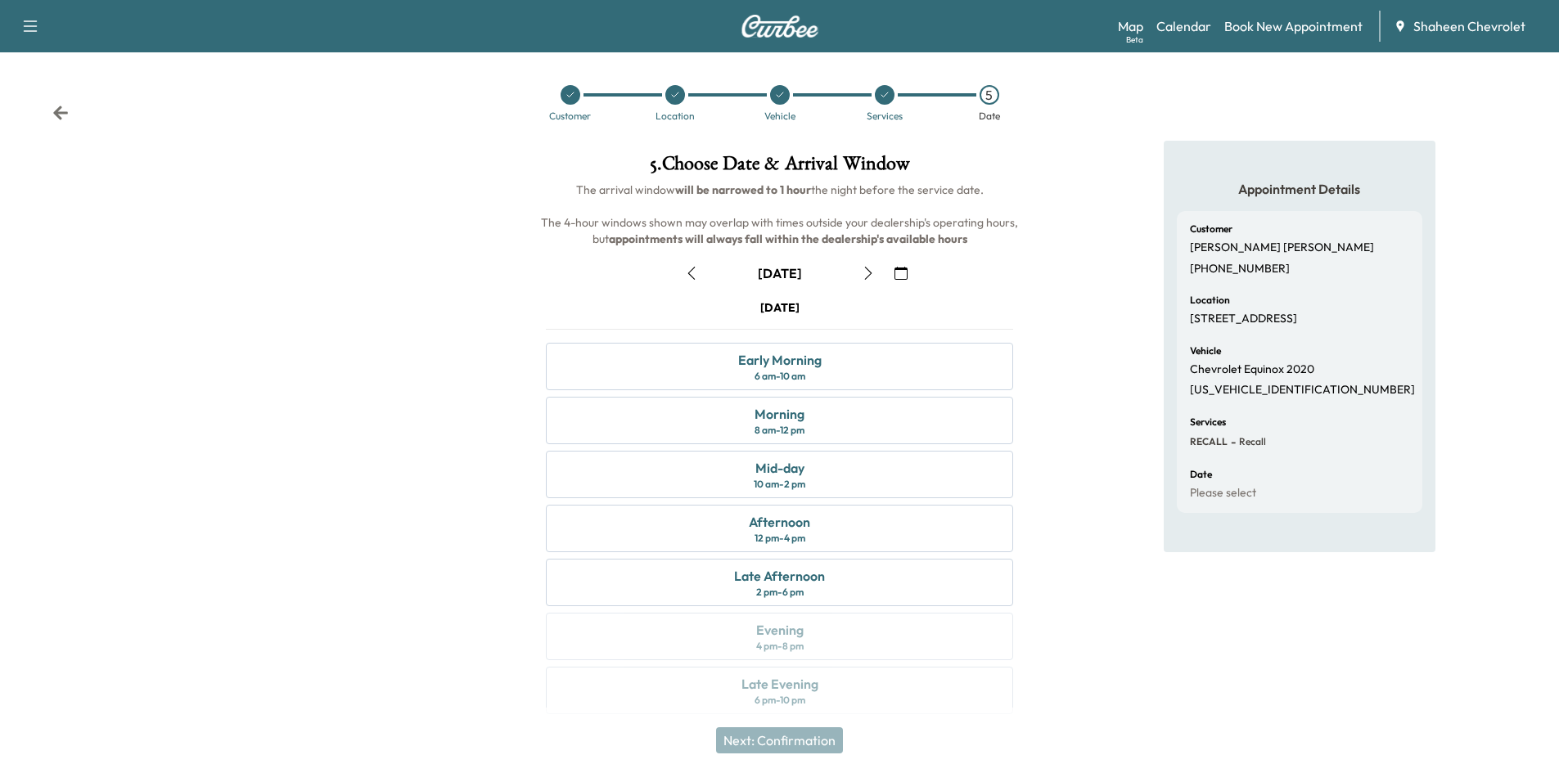
click at [872, 273] on icon "button" at bounding box center [868, 273] width 13 height 13
click at [851, 464] on div "Mid-day 10 am - 2 pm" at bounding box center [779, 474] width 467 height 47
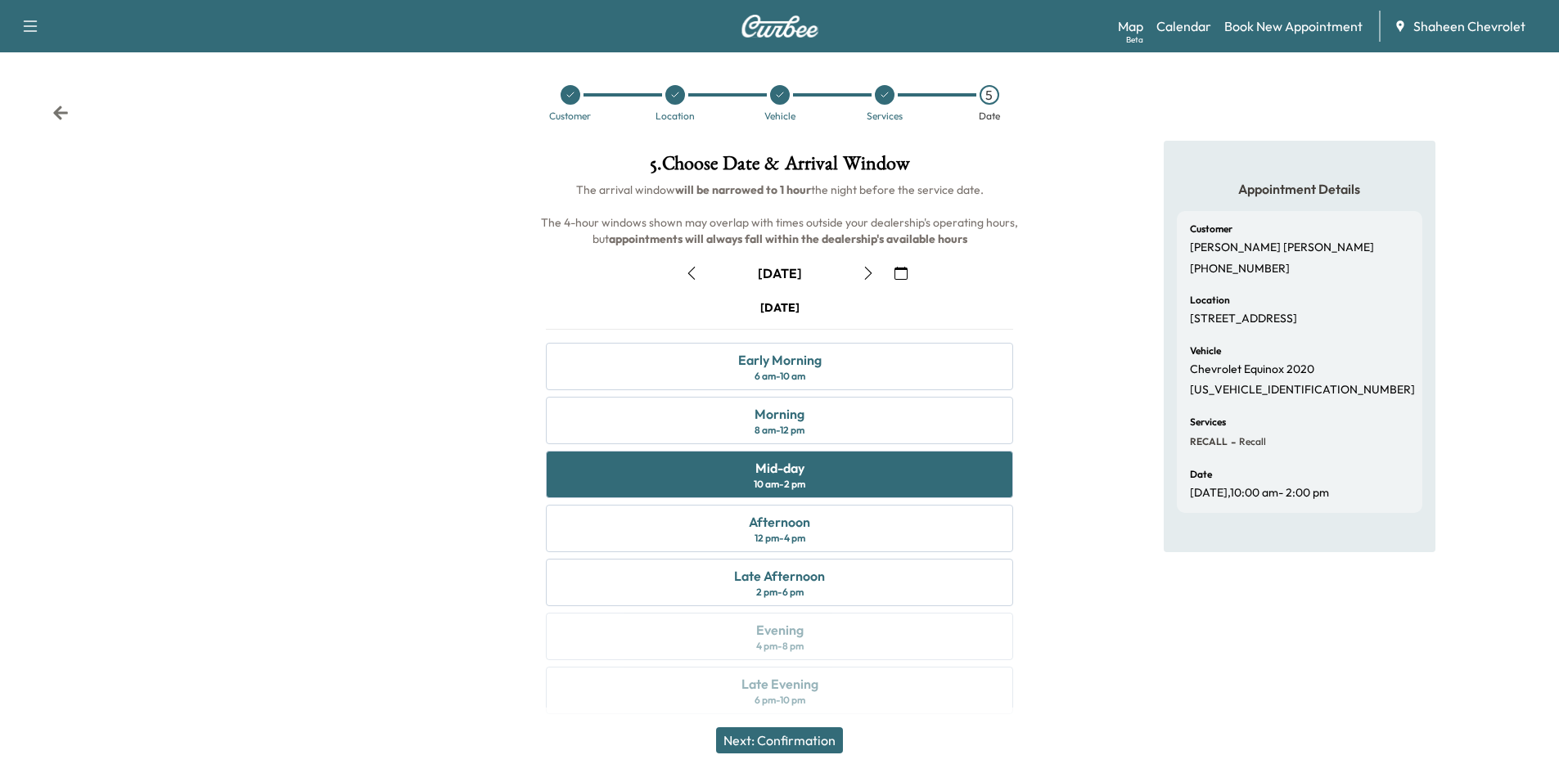
click at [810, 741] on button "Next: Confirmation" at bounding box center [779, 741] width 127 height 26
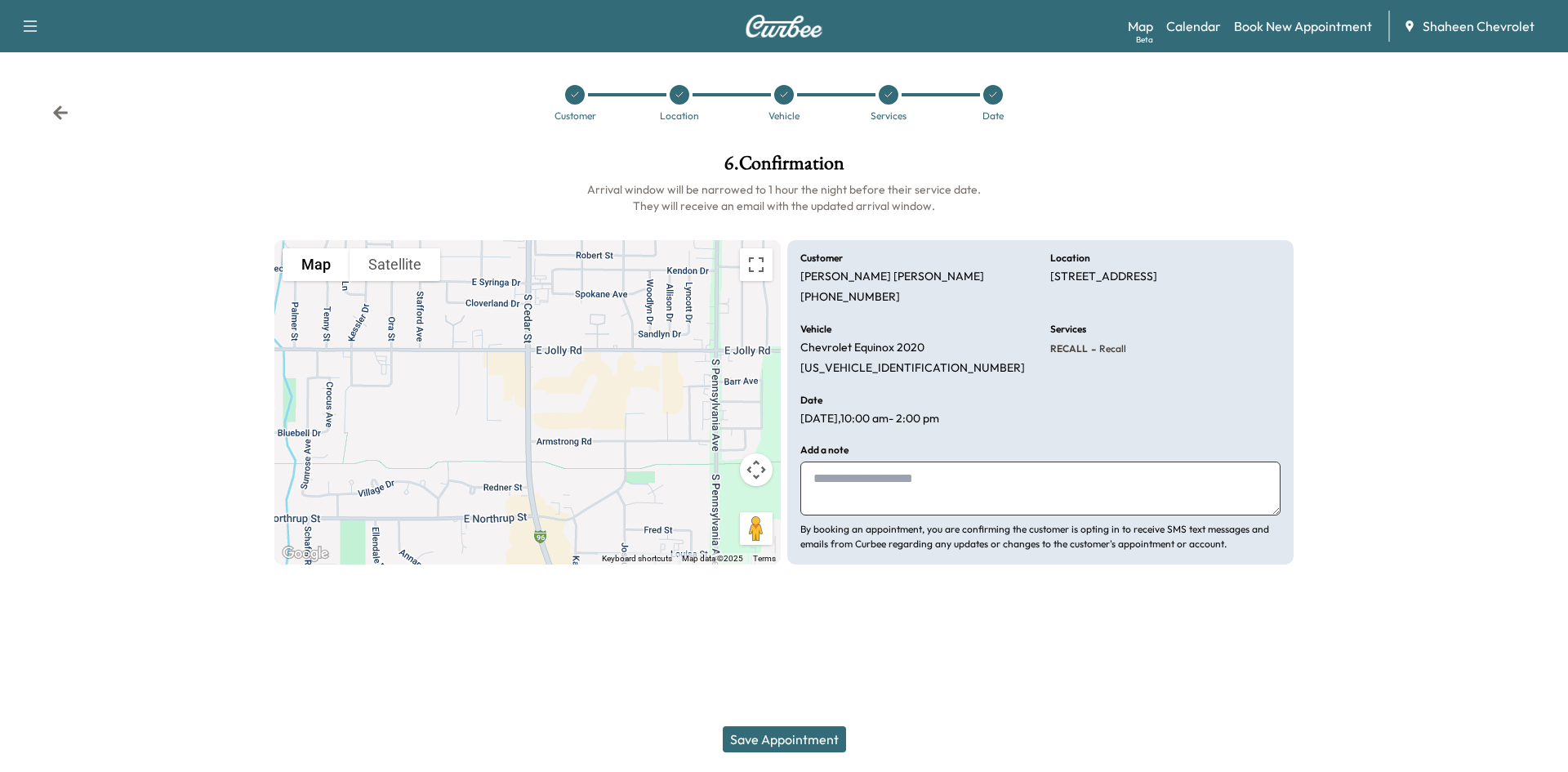
click at [853, 483] on textarea at bounding box center [1040, 488] width 480 height 54
type textarea "*"
type textarea "**********"
click at [825, 734] on button "Save Appointment" at bounding box center [784, 740] width 124 height 26
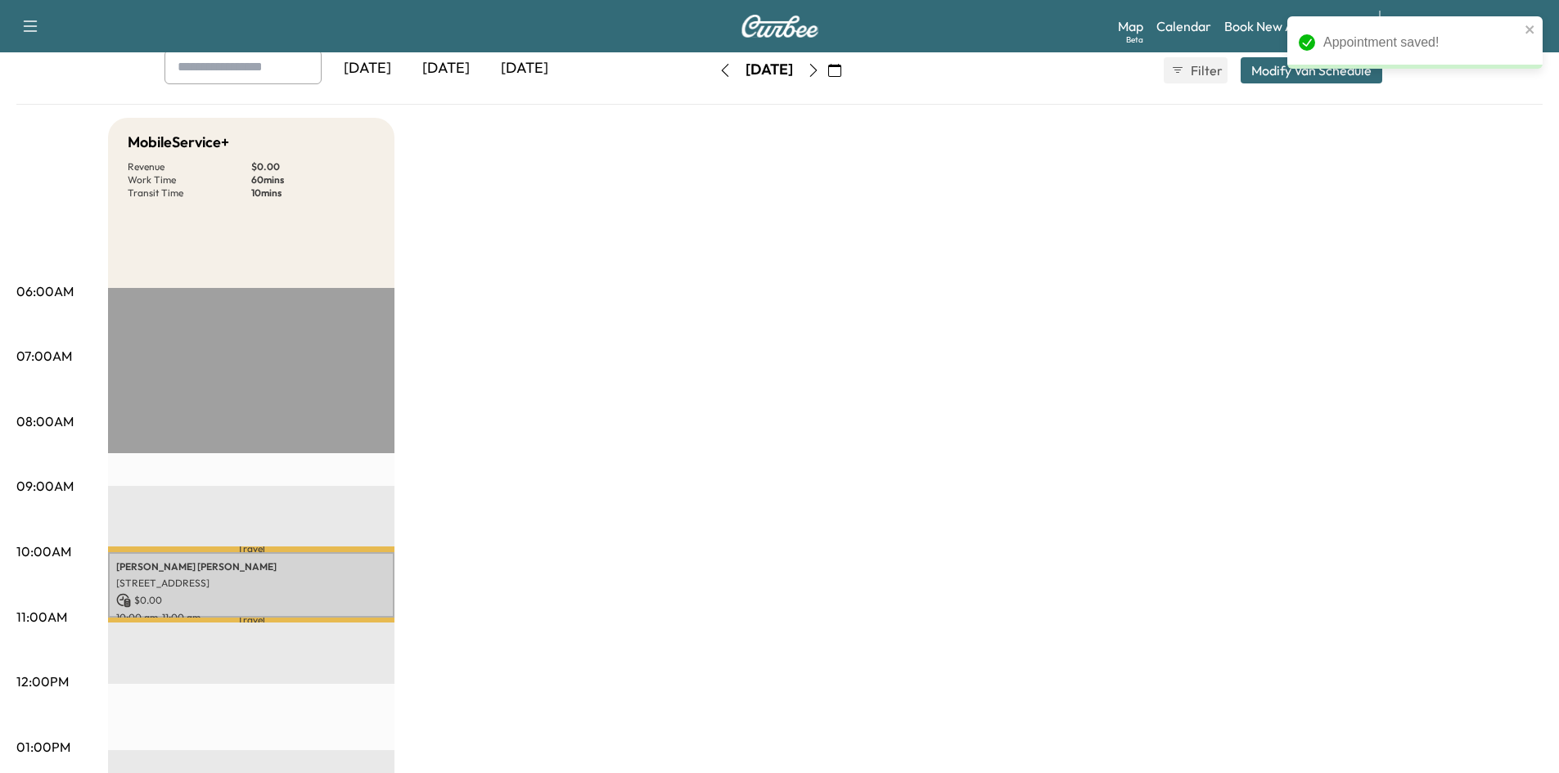
scroll to position [82, 0]
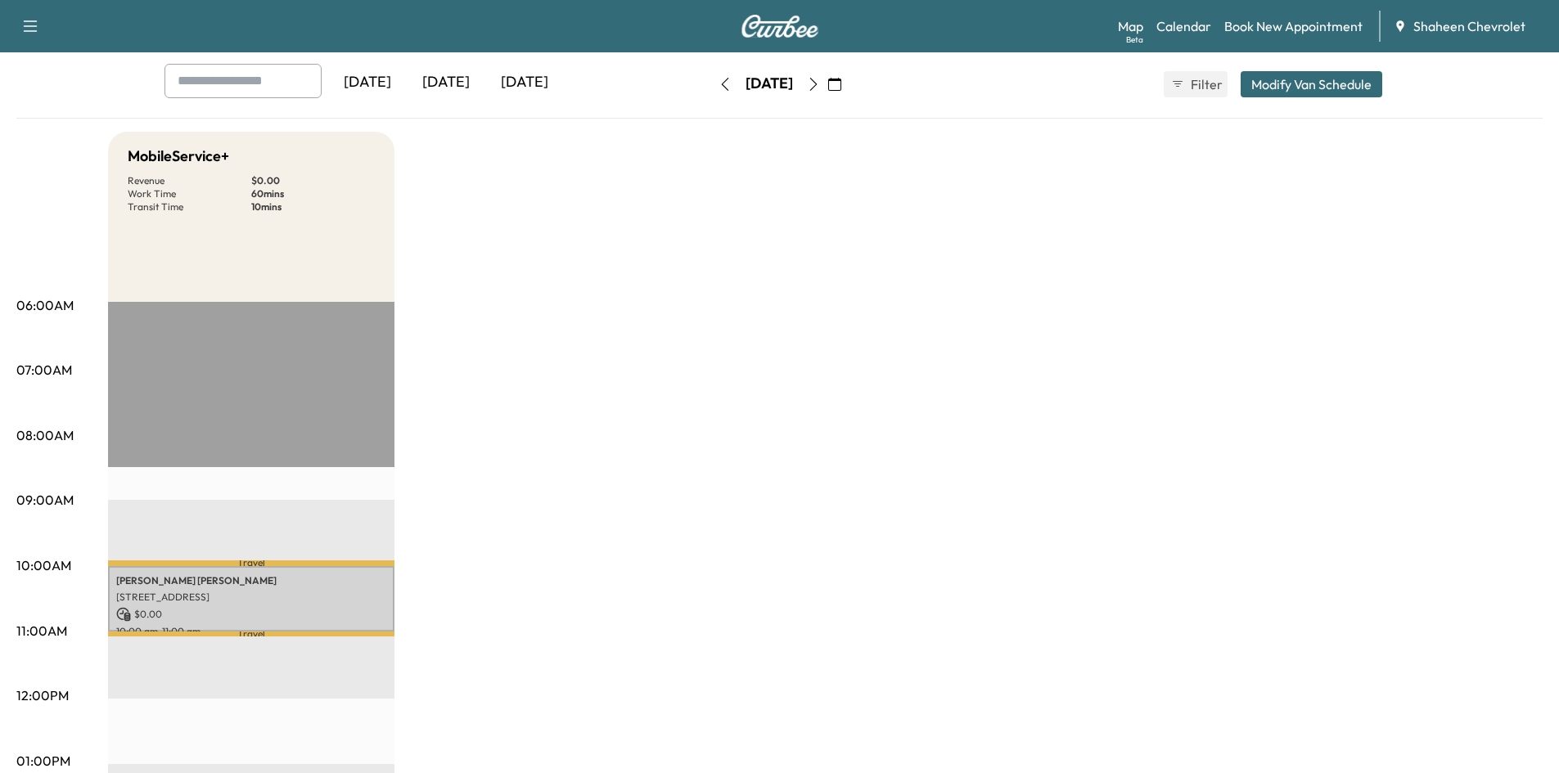
click at [471, 81] on div "[DATE]" at bounding box center [446, 83] width 79 height 38
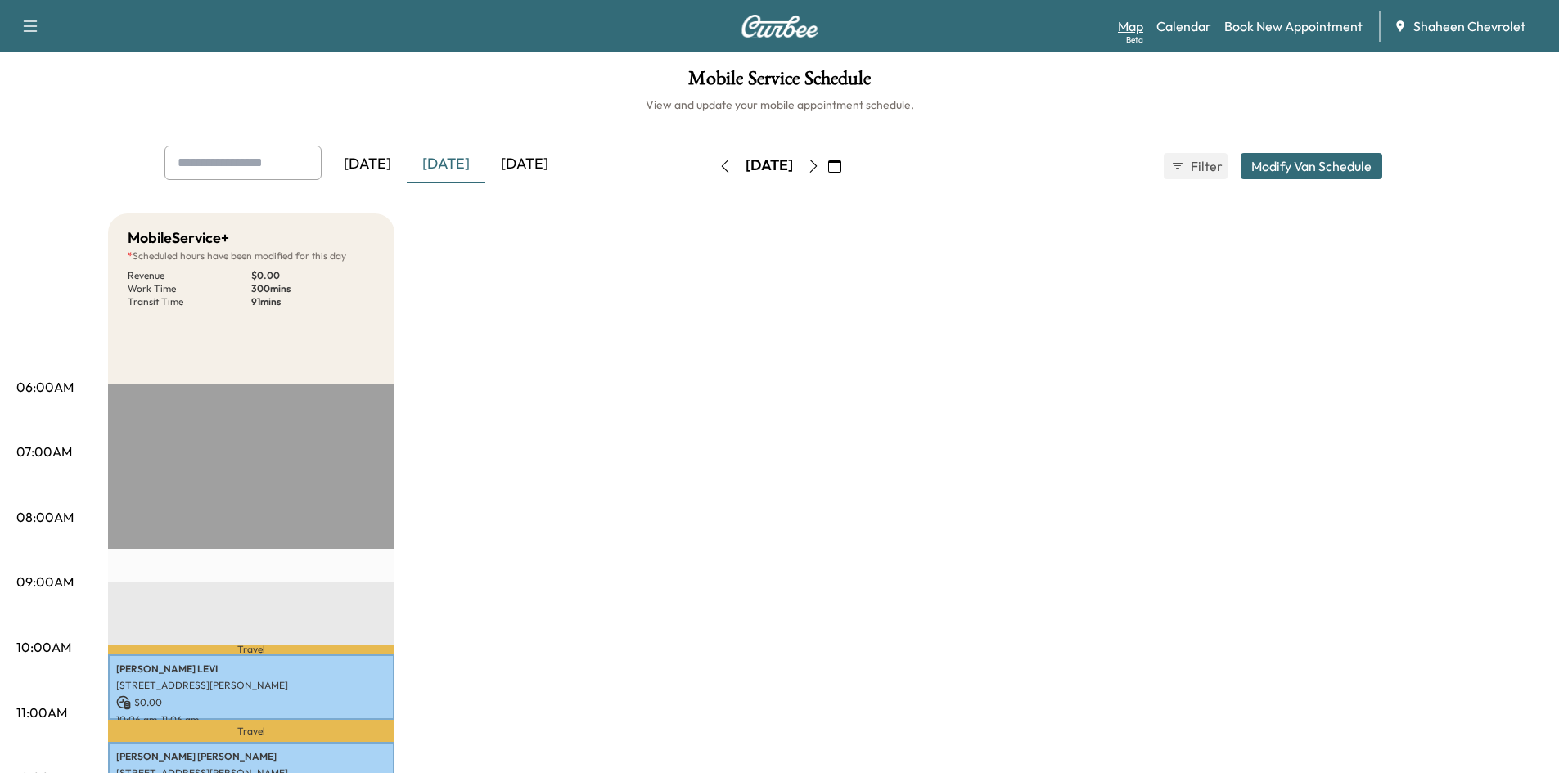
click at [1139, 28] on link "Map Beta" at bounding box center [1130, 26] width 25 height 20
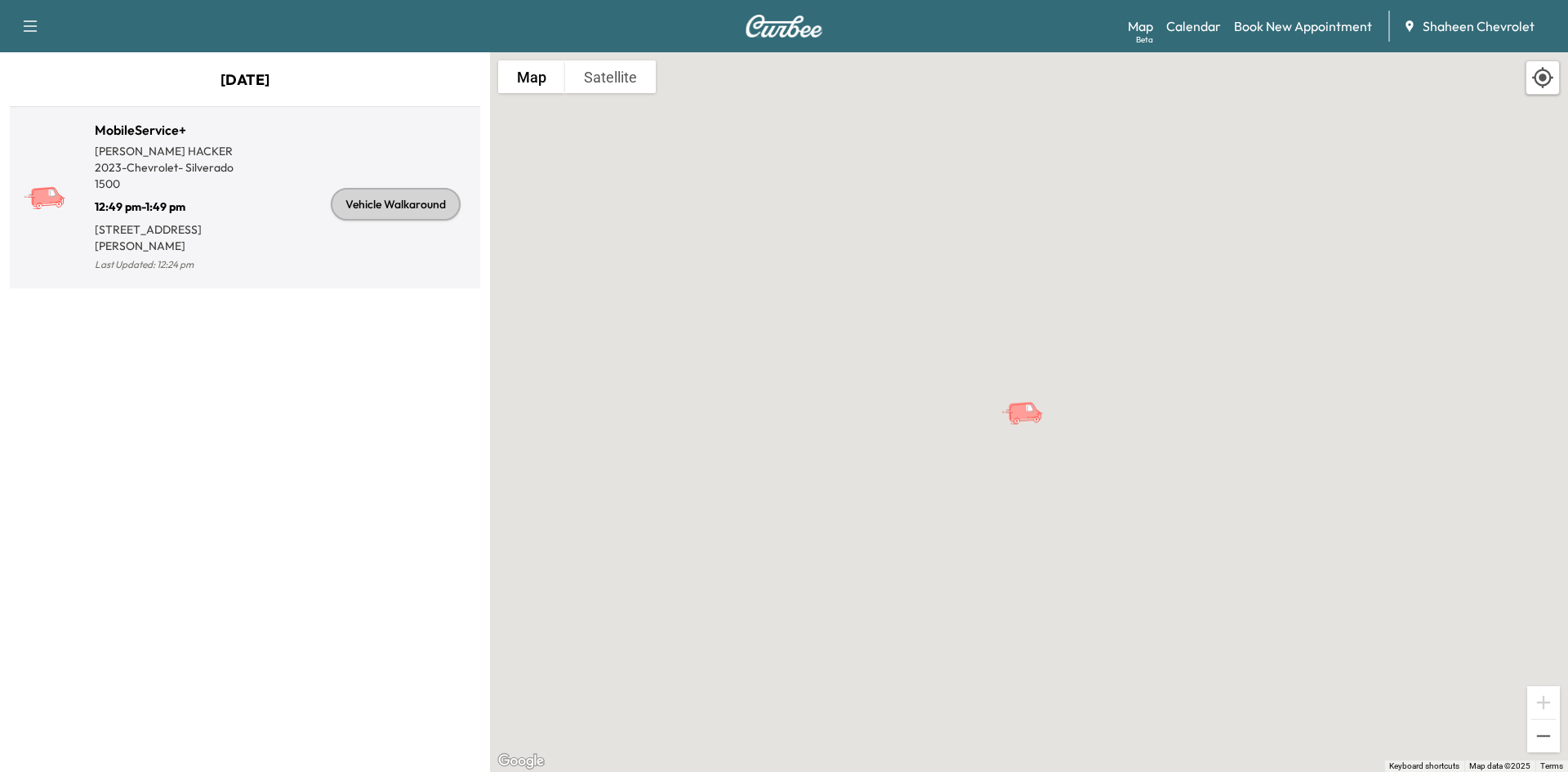
click at [429, 206] on div "Vehicle Walkaround" at bounding box center [395, 204] width 130 height 33
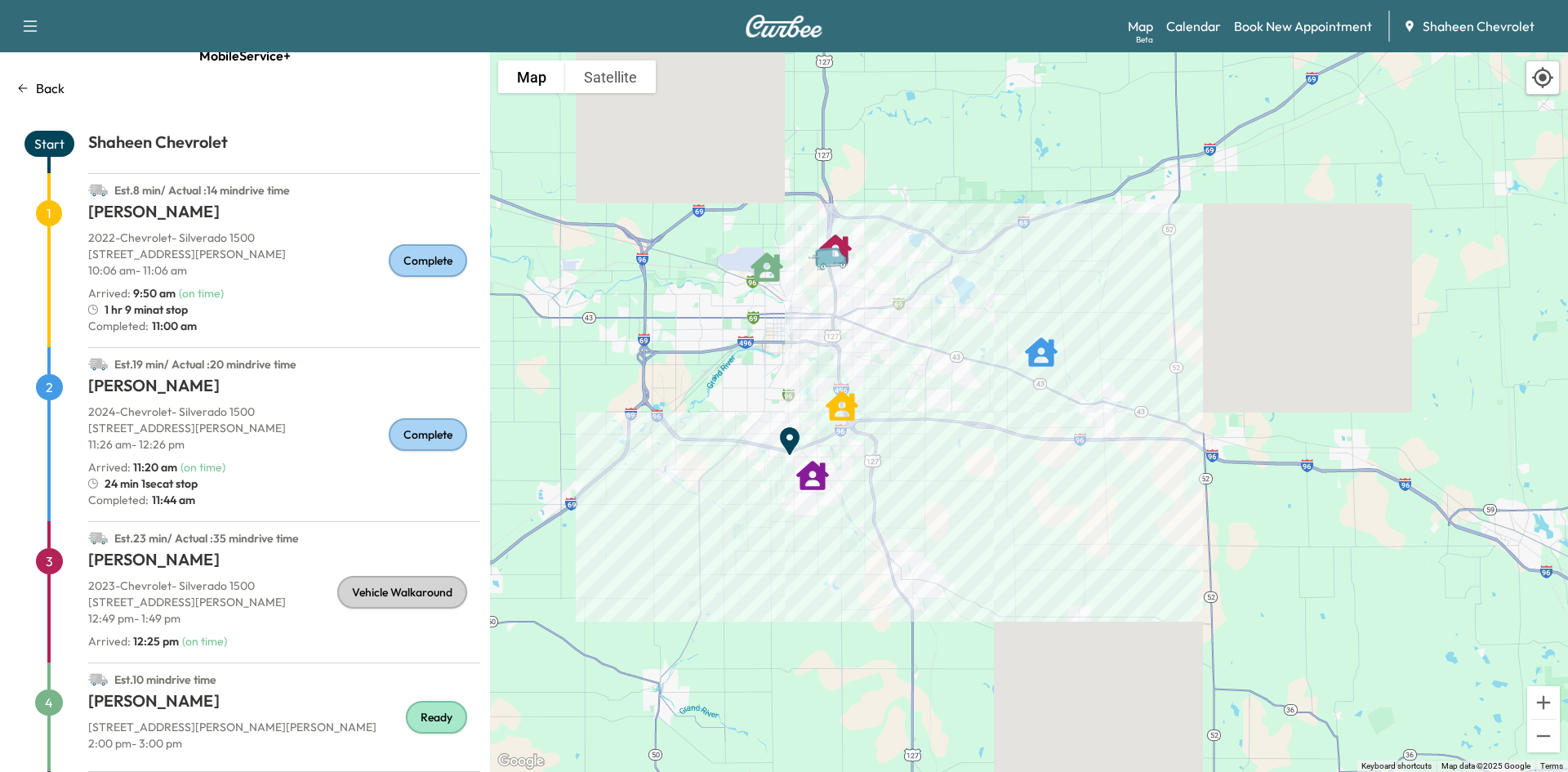
scroll to position [82, 0]
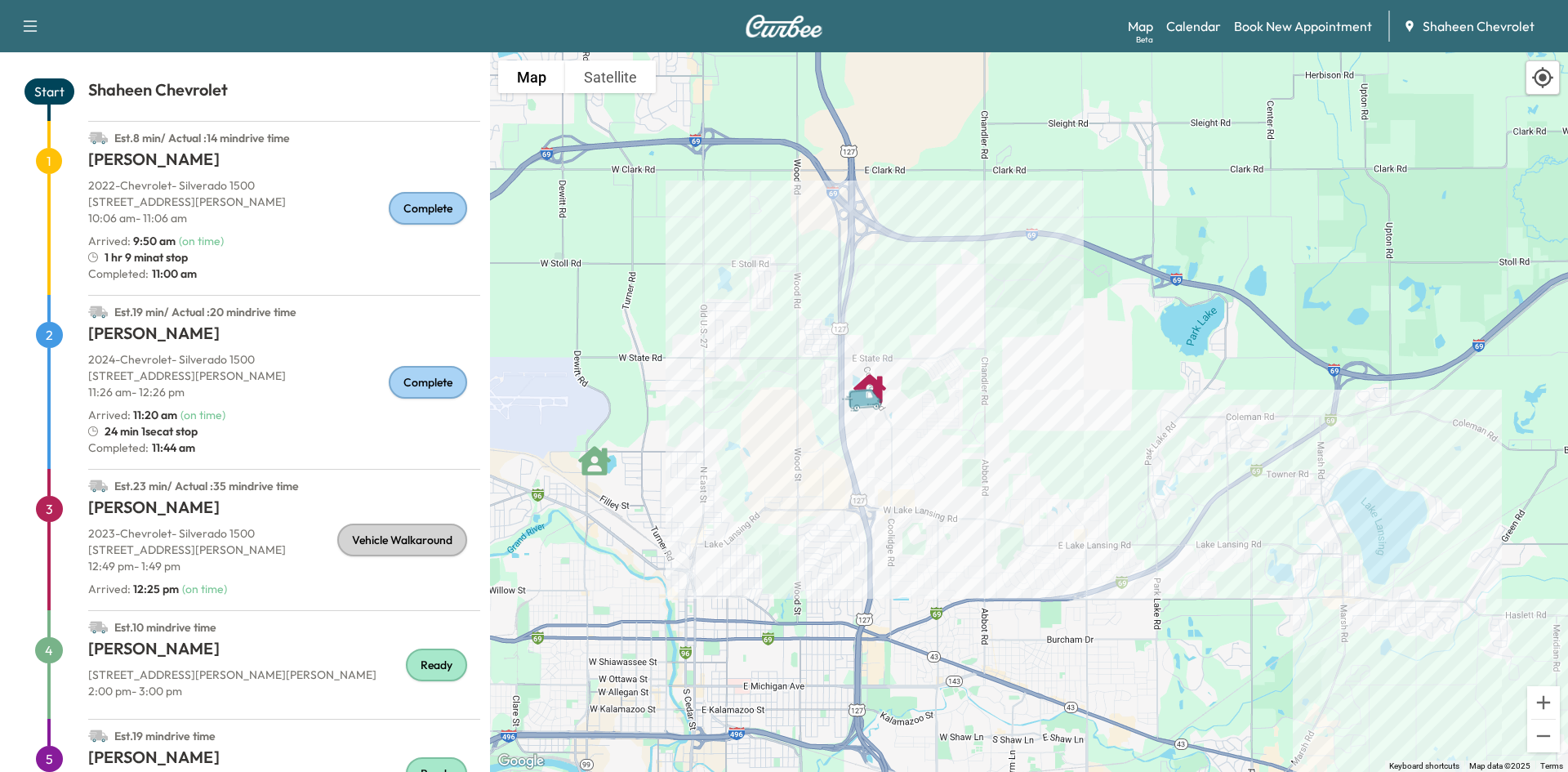
drag, startPoint x: 888, startPoint y: 308, endPoint x: 955, endPoint y: 591, distance: 290.8
click at [955, 591] on div "To activate drag with keyboard, press Alt + Enter. Once in keyboard drag state,…" at bounding box center [1029, 411] width 1078 height 720
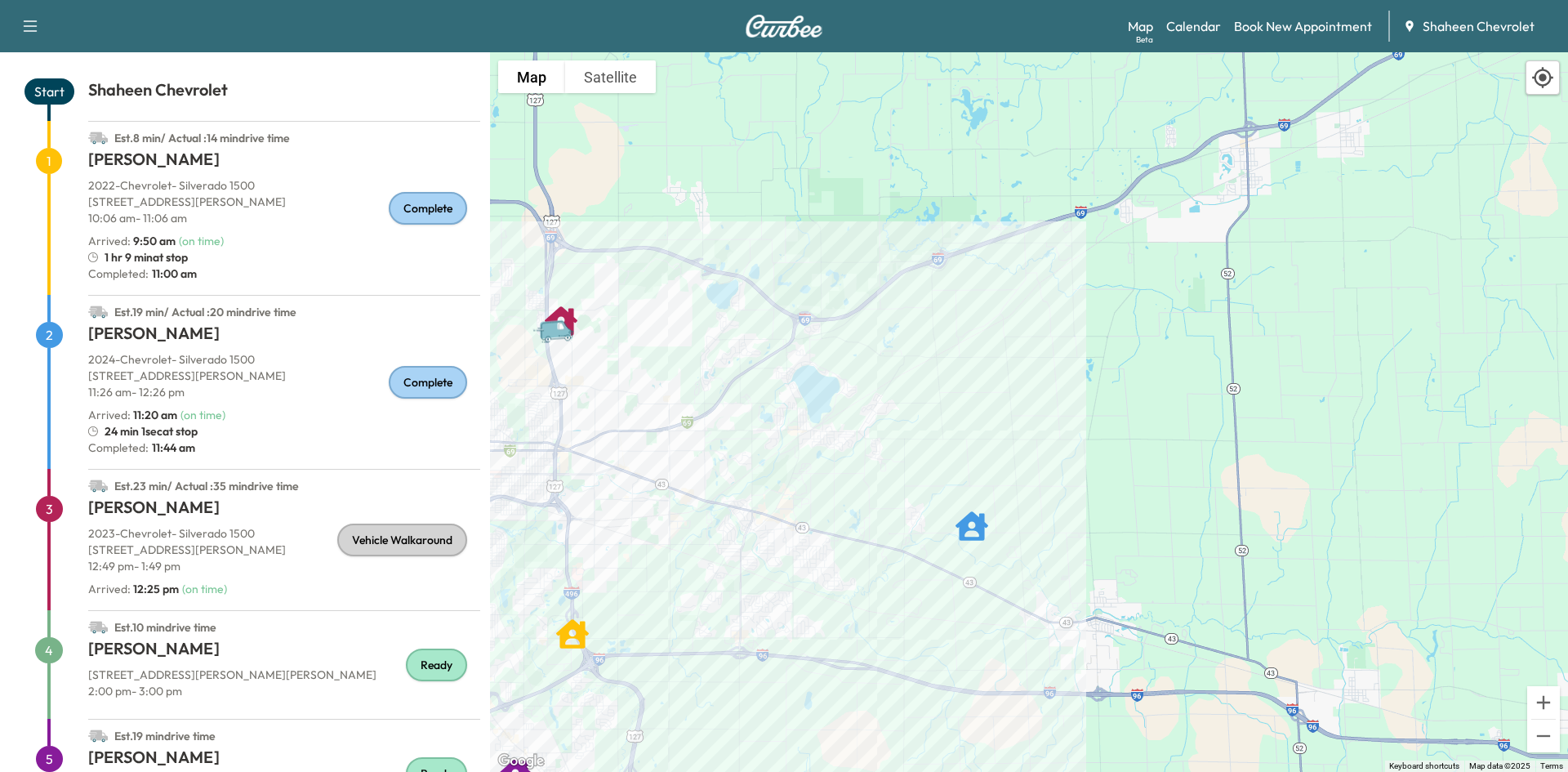
drag, startPoint x: 947, startPoint y: 537, endPoint x: 616, endPoint y: 433, distance: 347.0
click at [616, 433] on div "To activate drag with keyboard, press Alt + Enter. Once in keyboard drag state,…" at bounding box center [1029, 411] width 1078 height 720
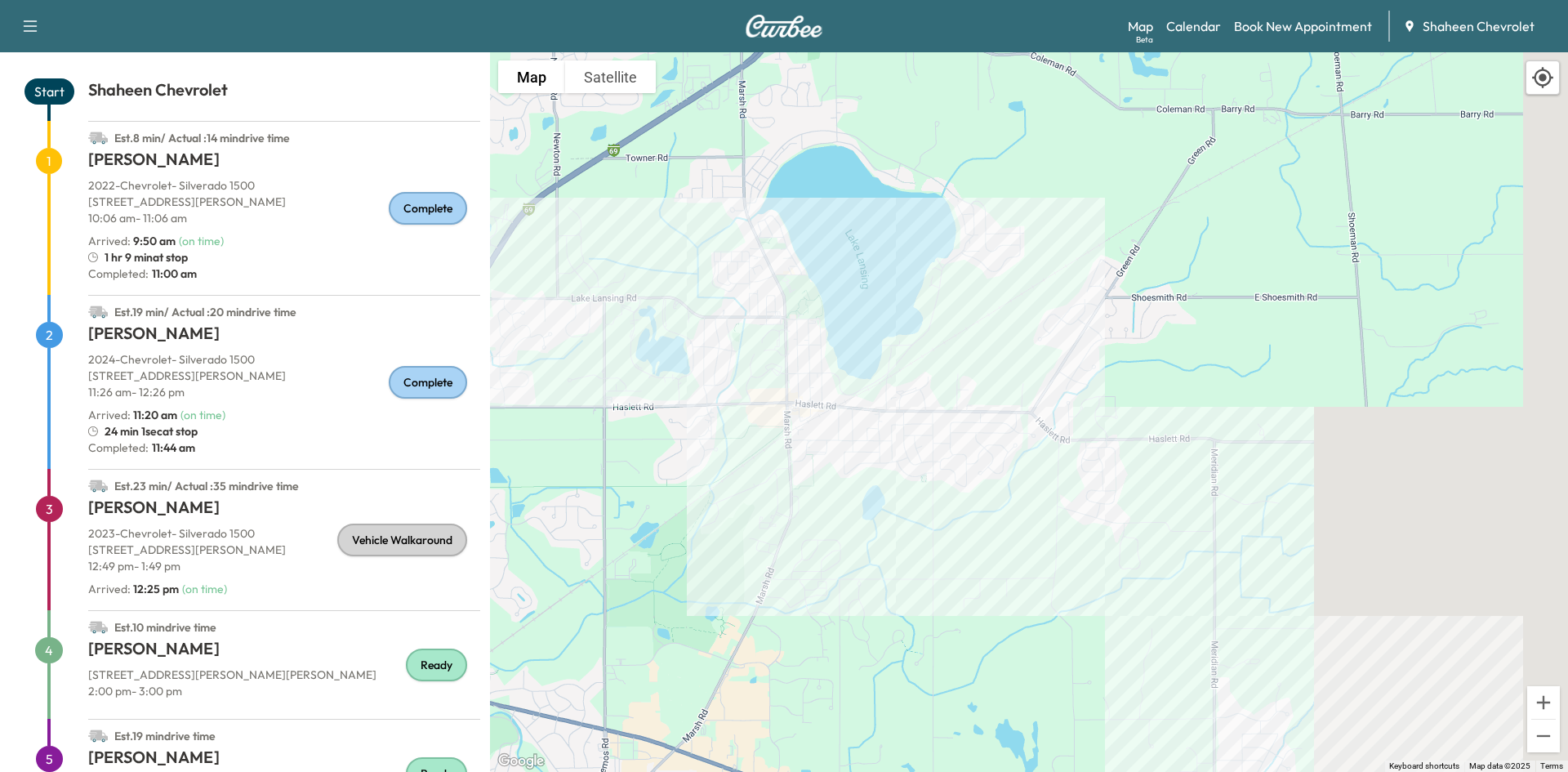
drag, startPoint x: 806, startPoint y: 408, endPoint x: 1066, endPoint y: 614, distance: 331.7
click at [1065, 614] on div "To activate drag with keyboard, press Alt + Enter. Once in keyboard drag state,…" at bounding box center [1029, 411] width 1078 height 720
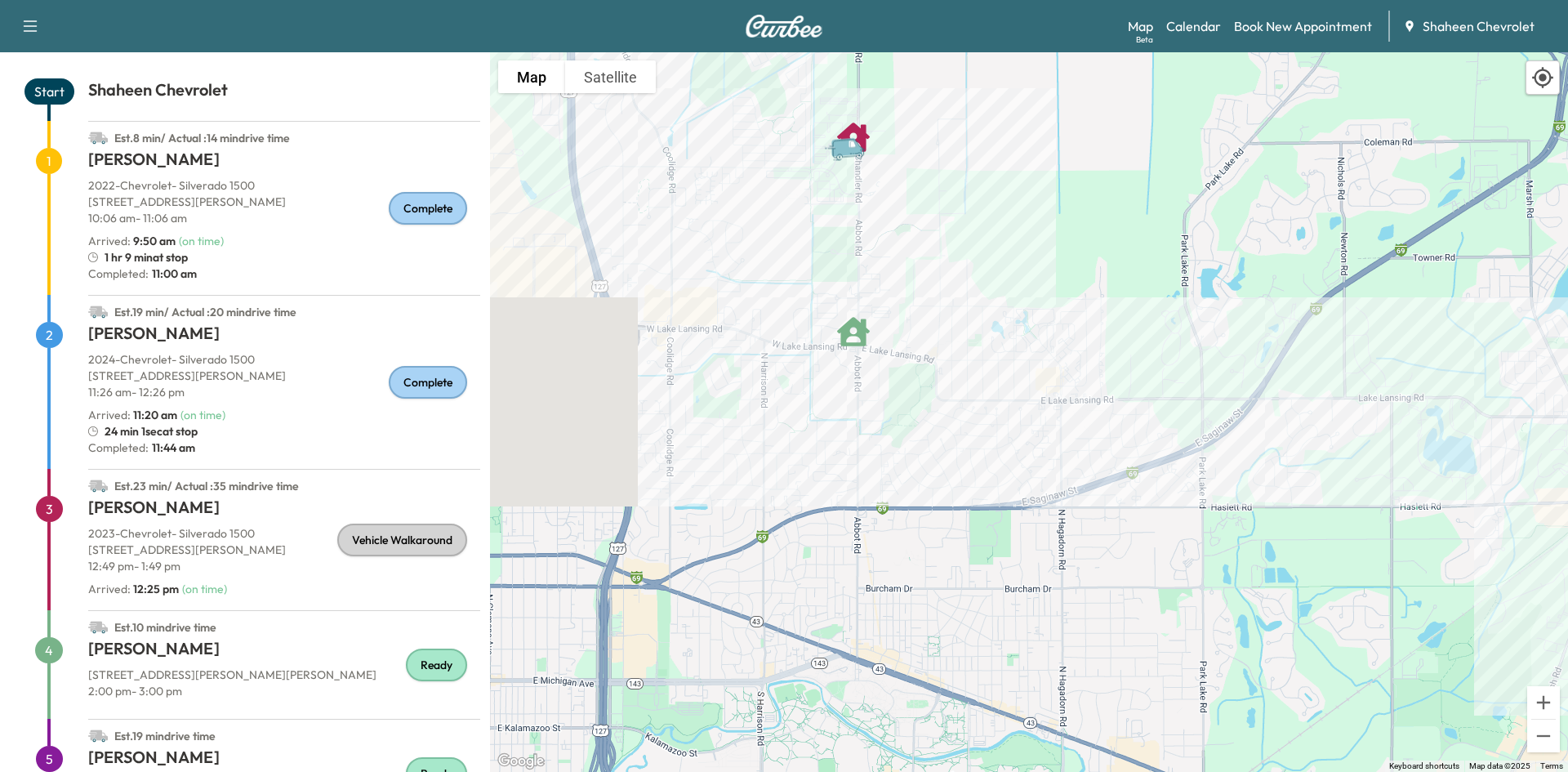
drag, startPoint x: 628, startPoint y: 425, endPoint x: 1421, endPoint y: 466, distance: 794.1
click at [1421, 466] on div "To activate drag with keyboard, press Alt + Enter. Once in keyboard drag state,…" at bounding box center [1029, 411] width 1078 height 720
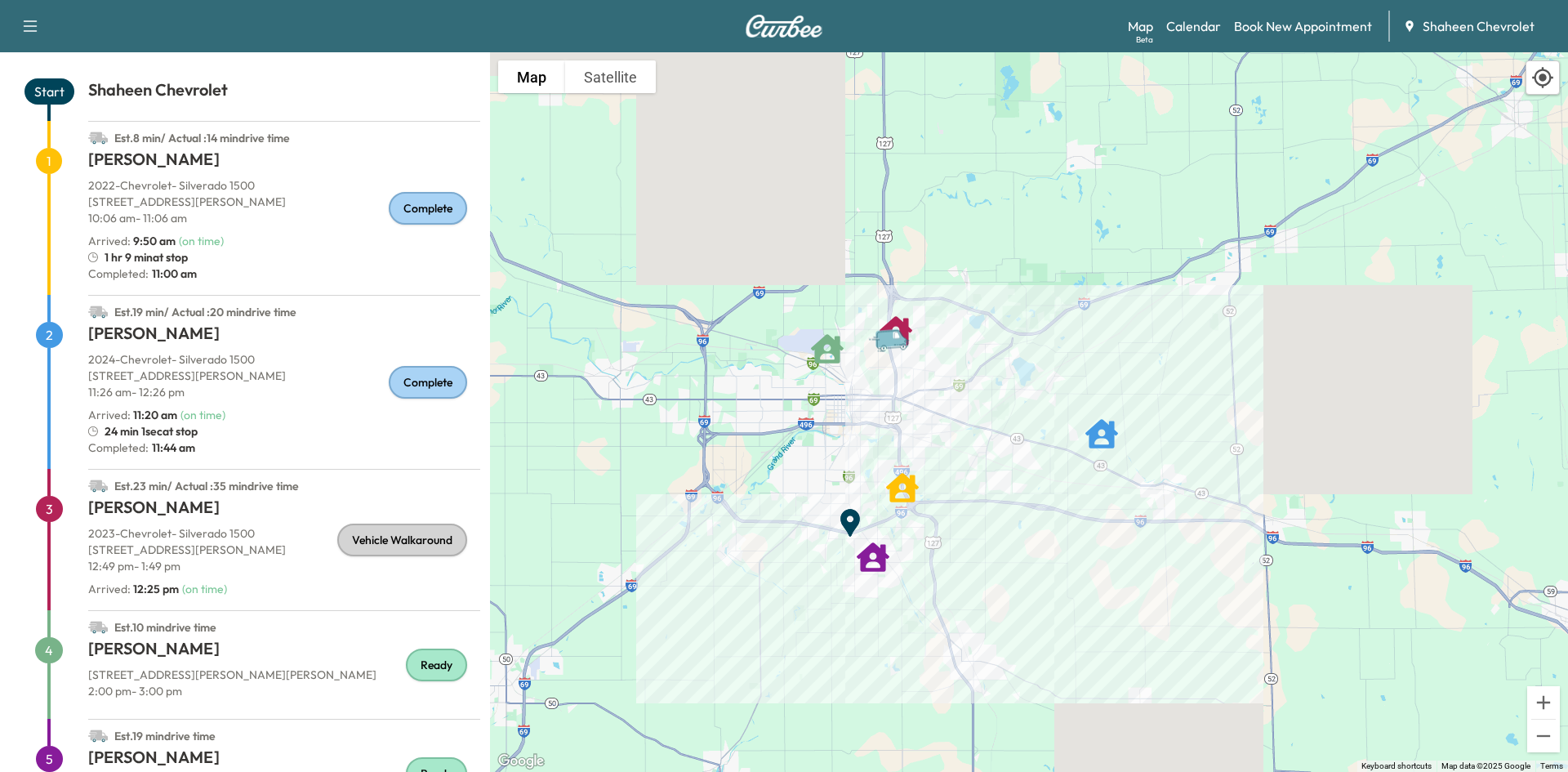
drag, startPoint x: 774, startPoint y: 533, endPoint x: 889, endPoint y: 401, distance: 175.1
click at [889, 401] on div "To activate drag with keyboard, press Alt + Enter. Once in keyboard drag state,…" at bounding box center [1029, 411] width 1078 height 720
